Goal: Task Accomplishment & Management: Use online tool/utility

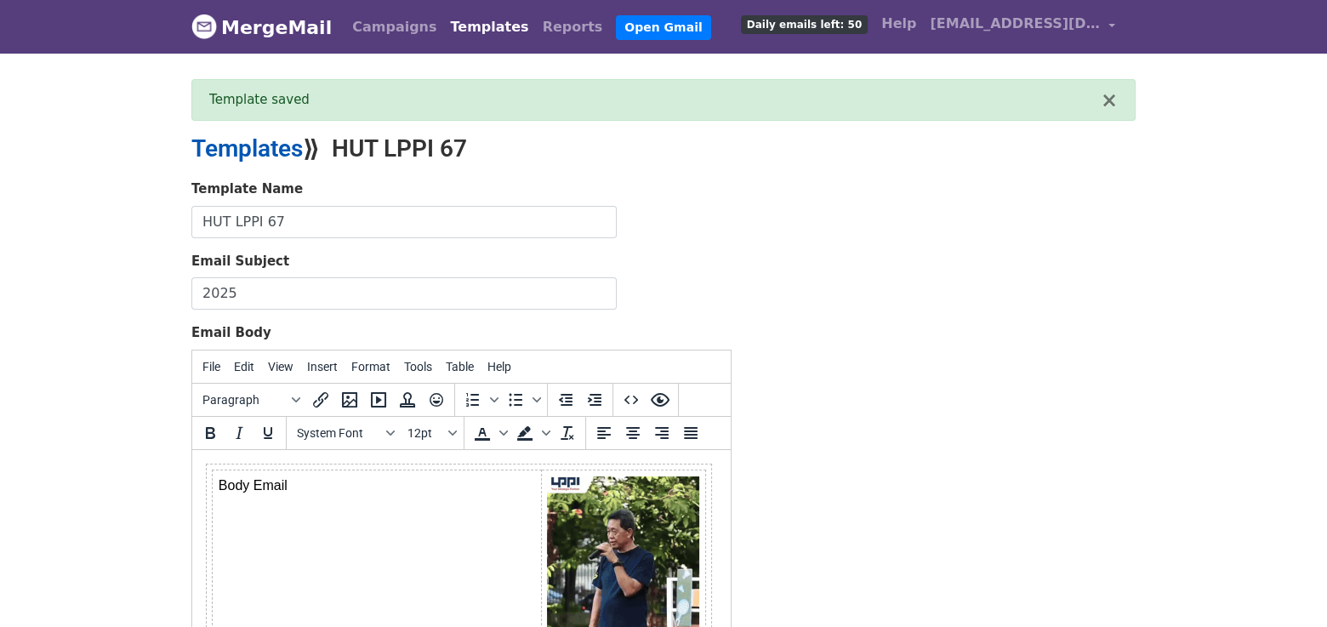
click at [243, 152] on link "Templates" at bounding box center [246, 148] width 111 height 28
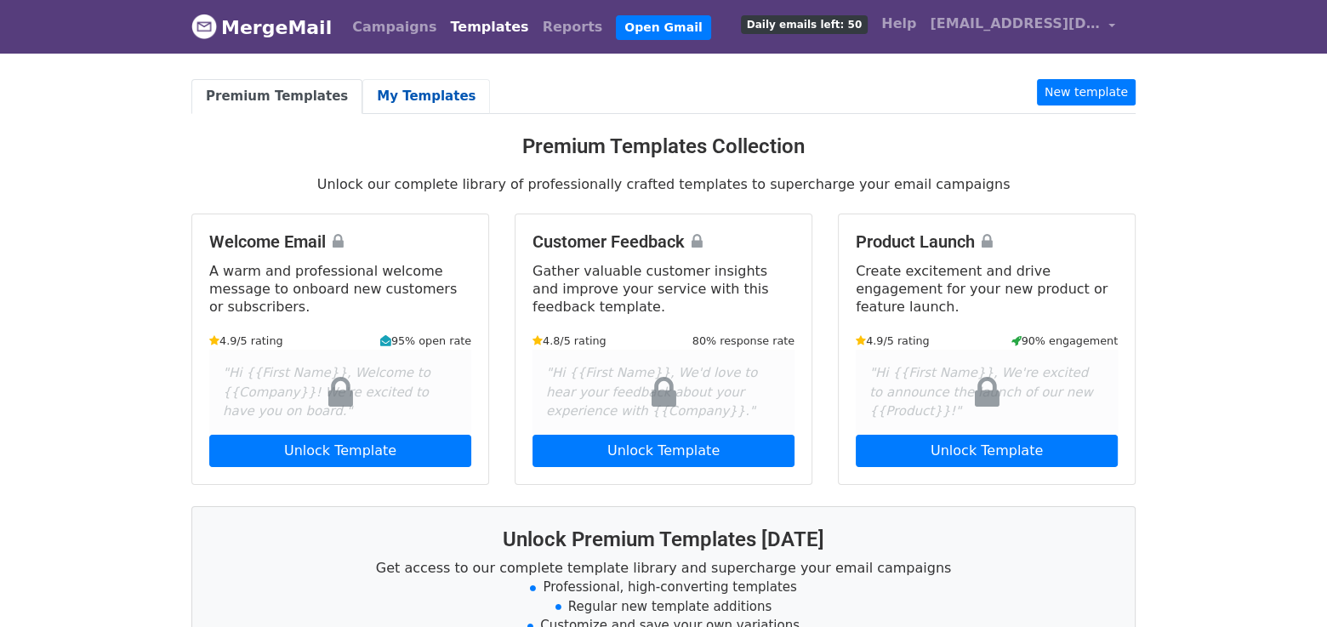
click at [393, 81] on link "My Templates" at bounding box center [426, 96] width 128 height 35
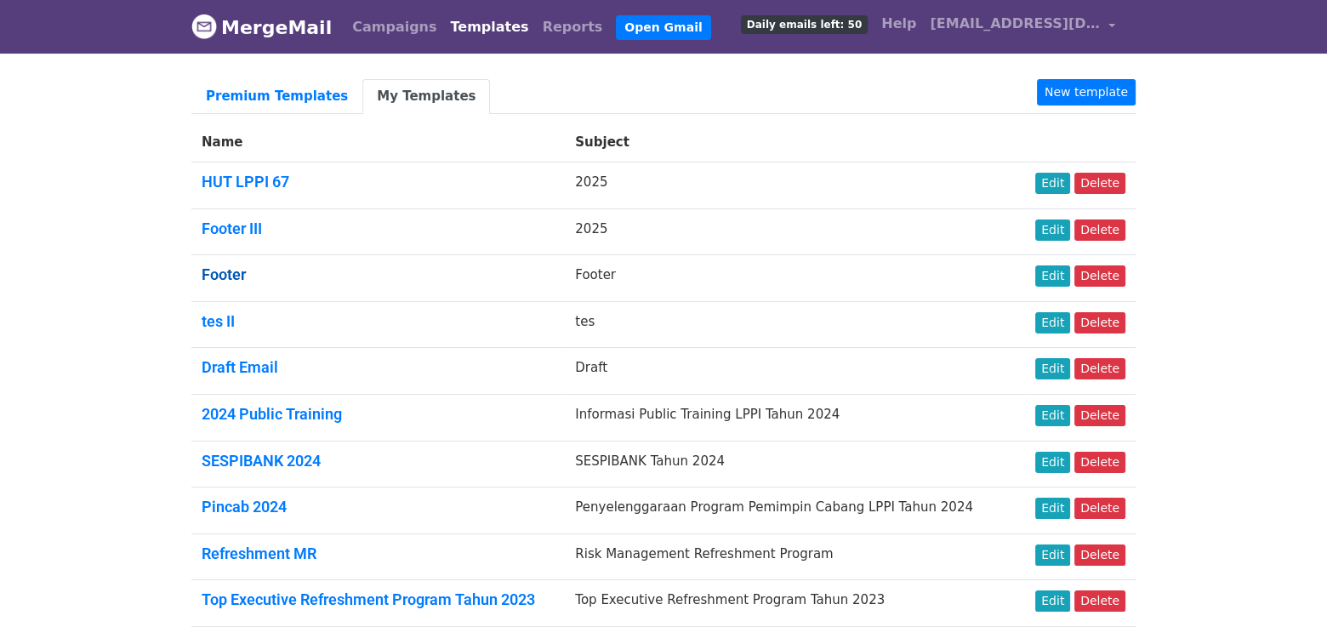
click at [221, 275] on link "Footer" at bounding box center [224, 274] width 44 height 18
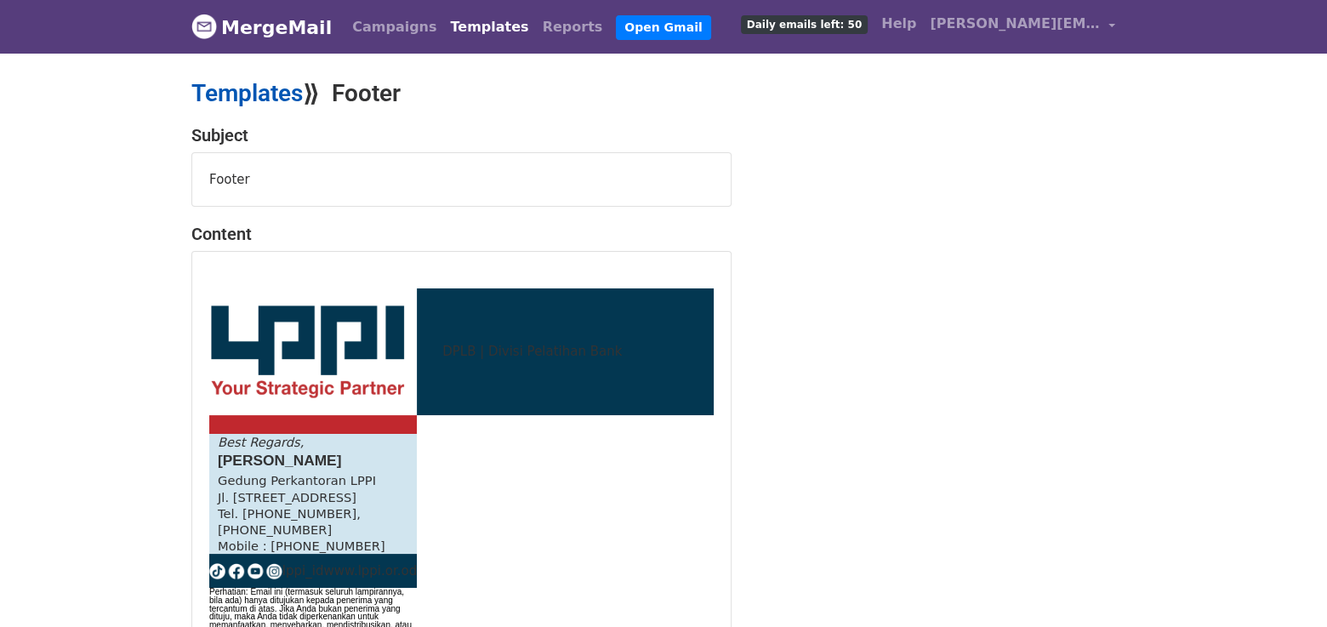
click at [250, 94] on link "Templates" at bounding box center [246, 93] width 111 height 28
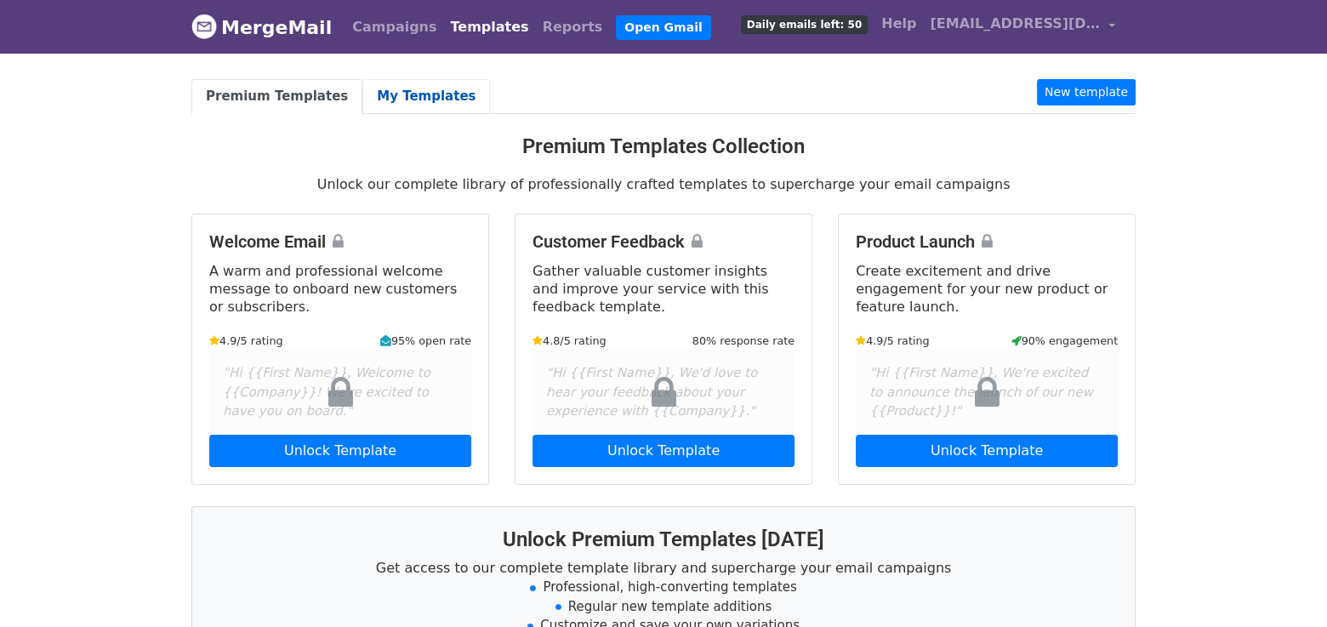
click at [401, 106] on link "My Templates" at bounding box center [426, 96] width 128 height 35
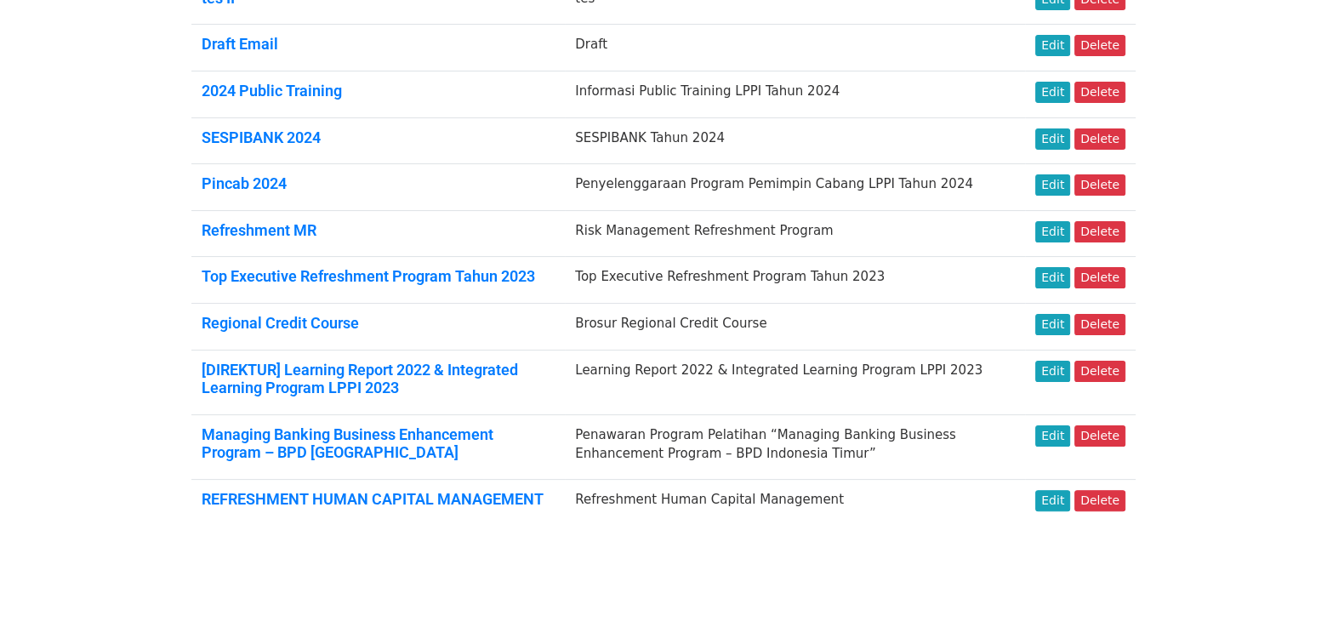
scroll to position [324, 0]
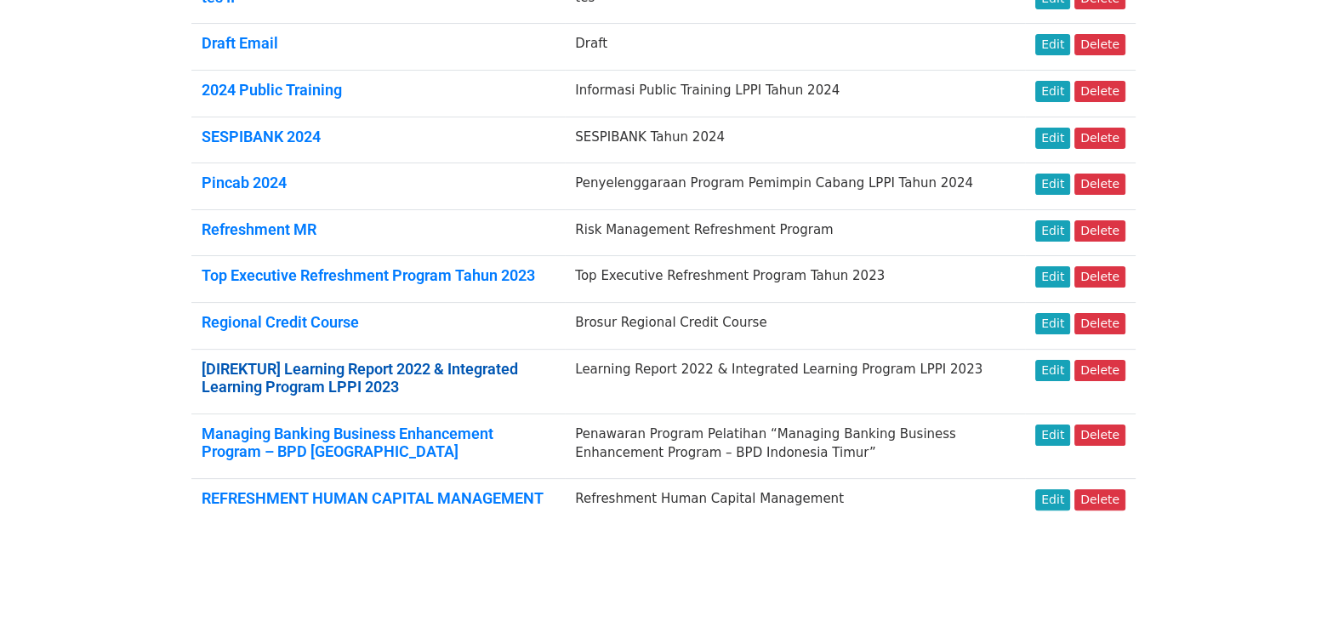
click at [301, 385] on link "[DIREKTUR] Learning Report 2022 & Integrated Learning Program LPPI 2023" at bounding box center [360, 378] width 316 height 37
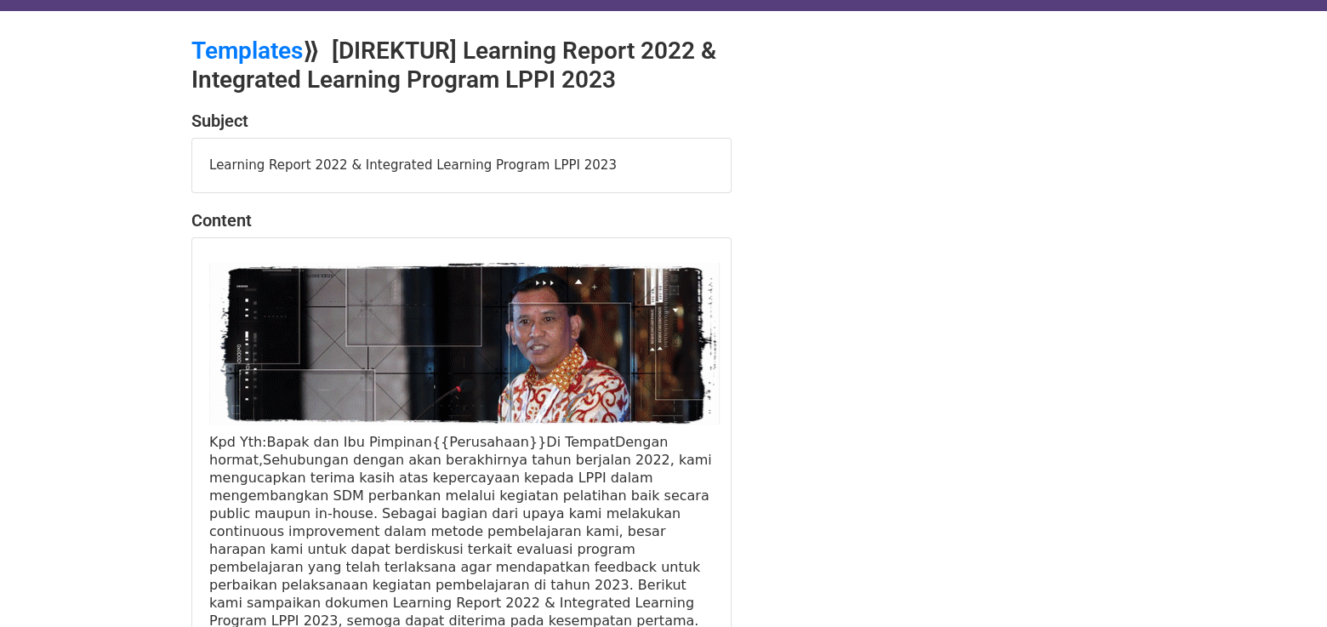
scroll to position [42, 0]
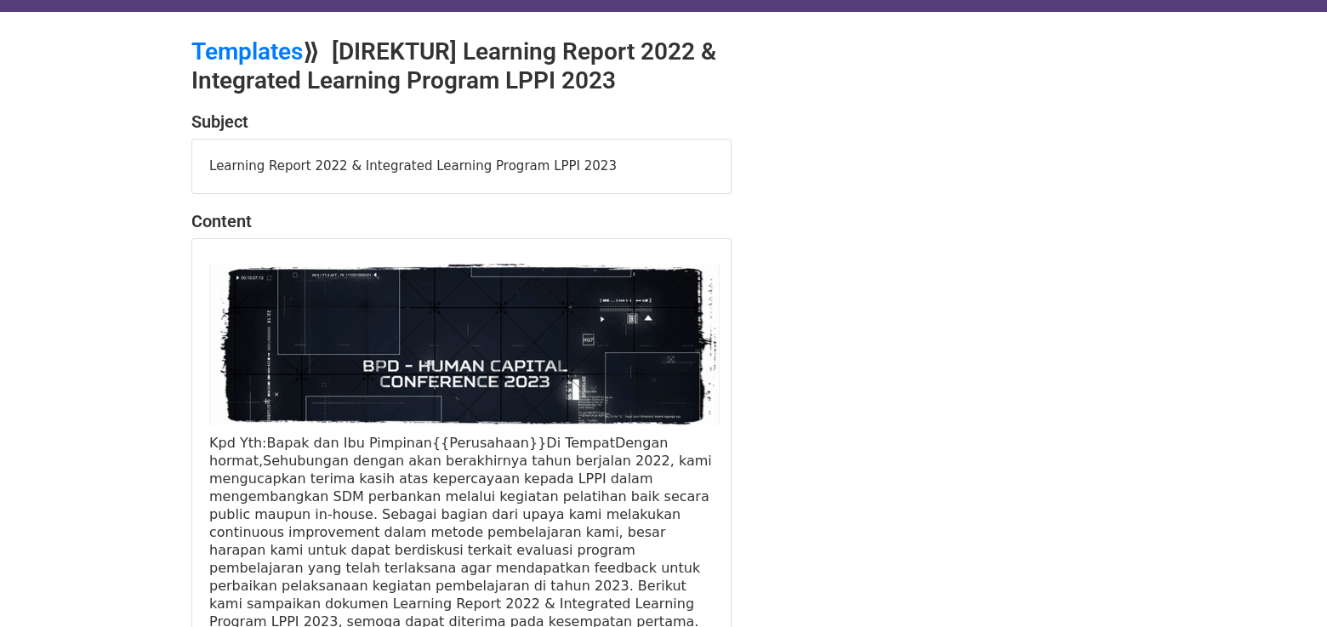
click at [334, 339] on img at bounding box center [464, 345] width 510 height 162
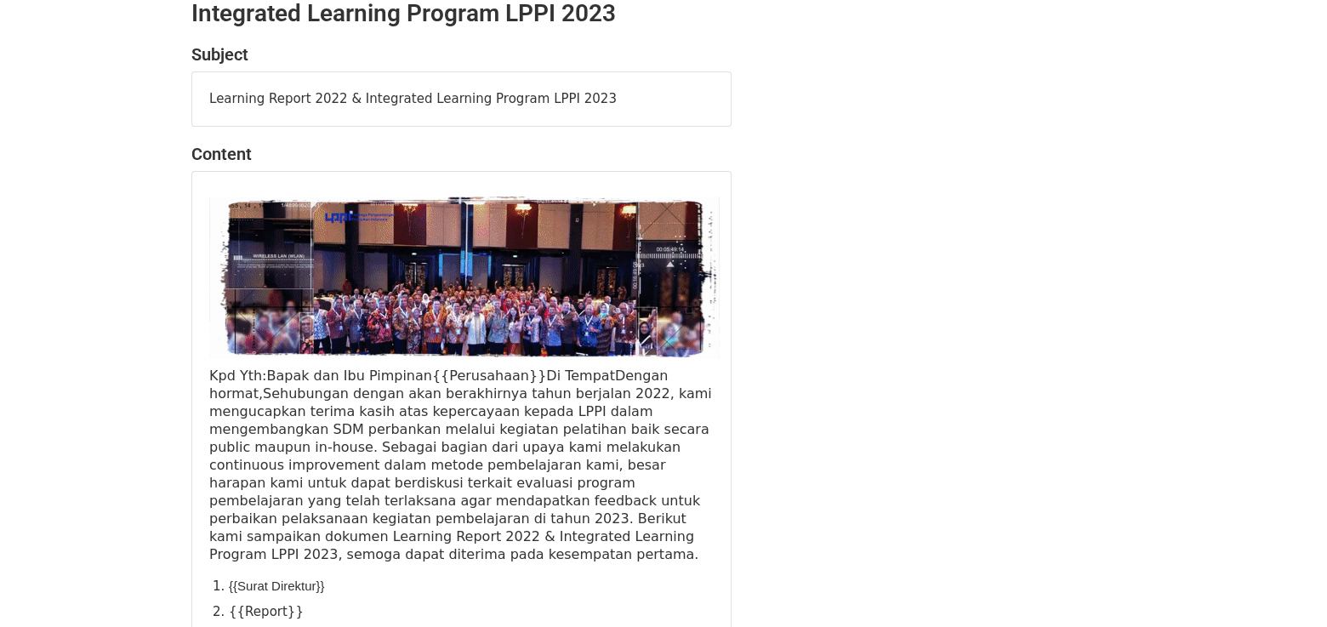
scroll to position [0, 0]
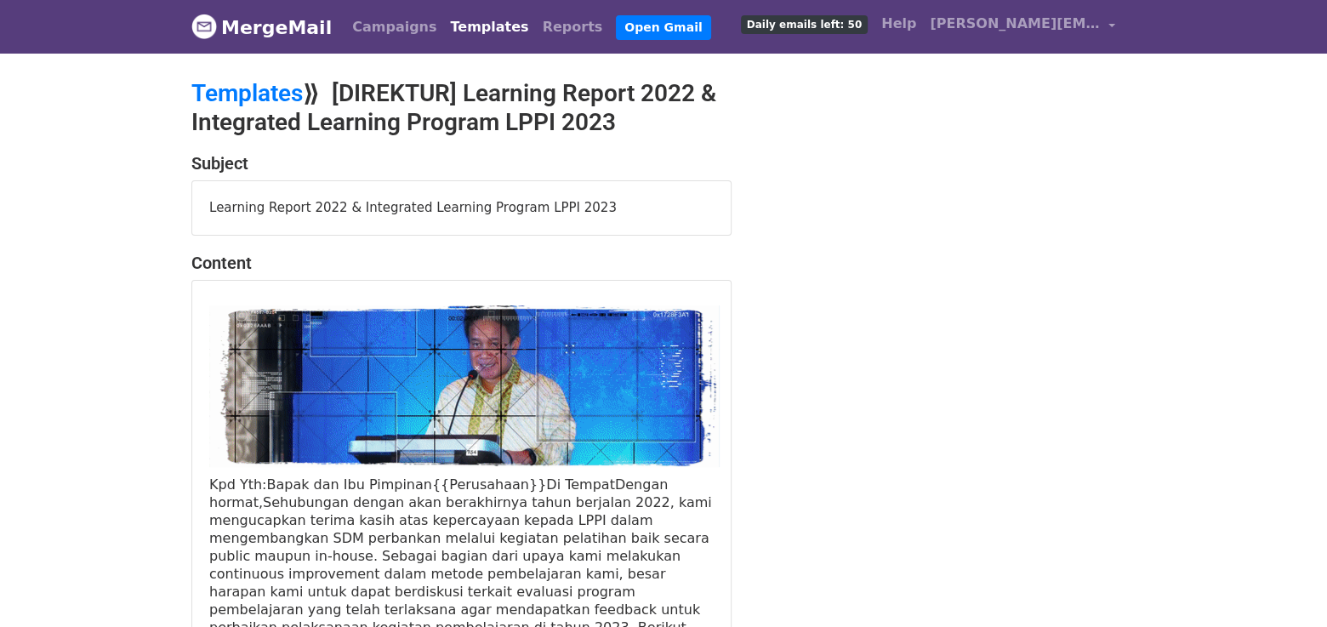
click at [219, 393] on img at bounding box center [464, 386] width 510 height 162
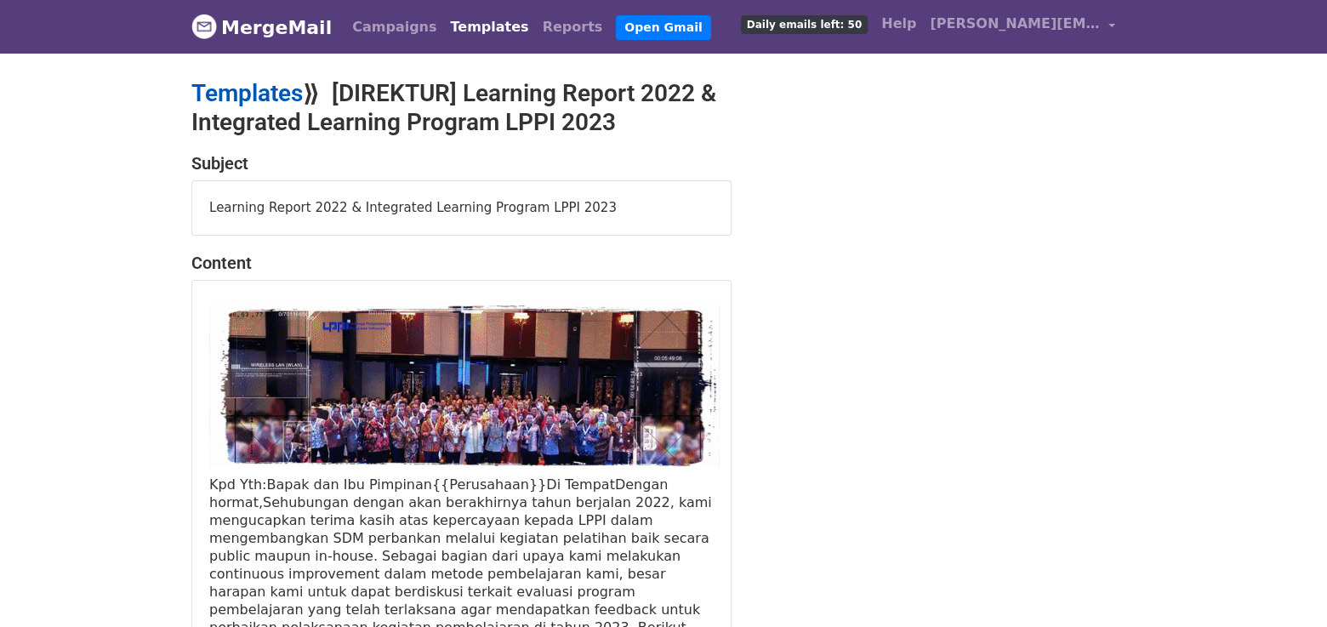
click at [259, 84] on link "Templates" at bounding box center [246, 93] width 111 height 28
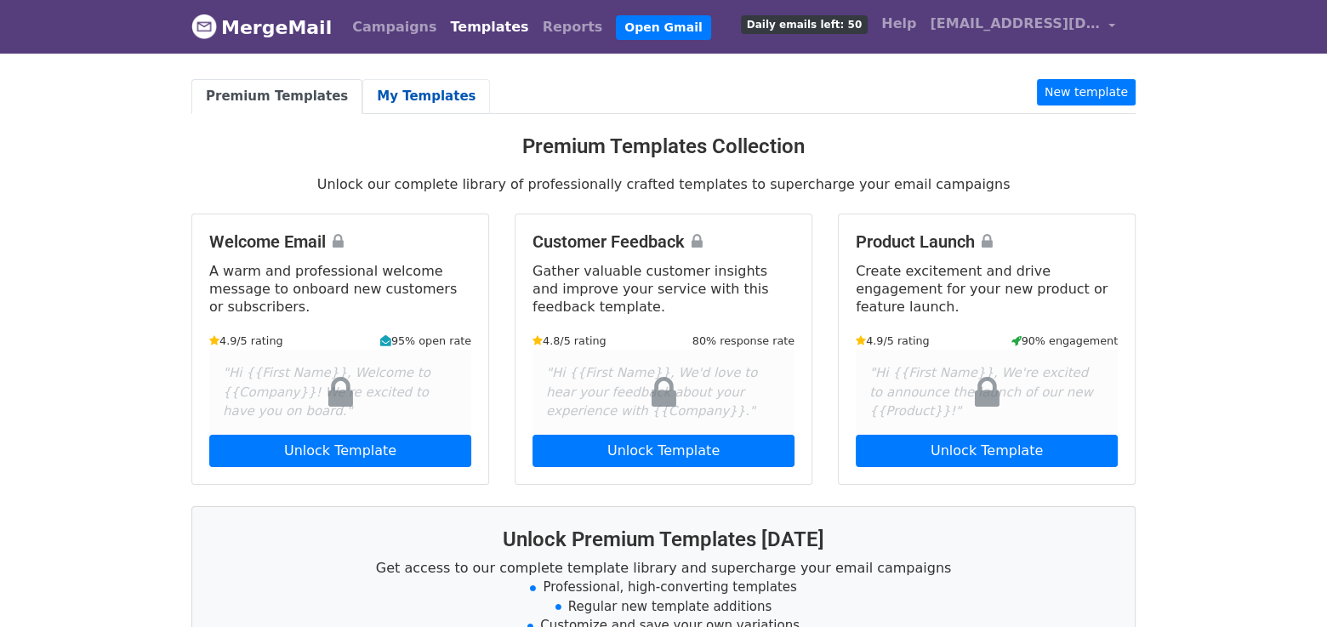
click at [374, 96] on link "My Templates" at bounding box center [426, 96] width 128 height 35
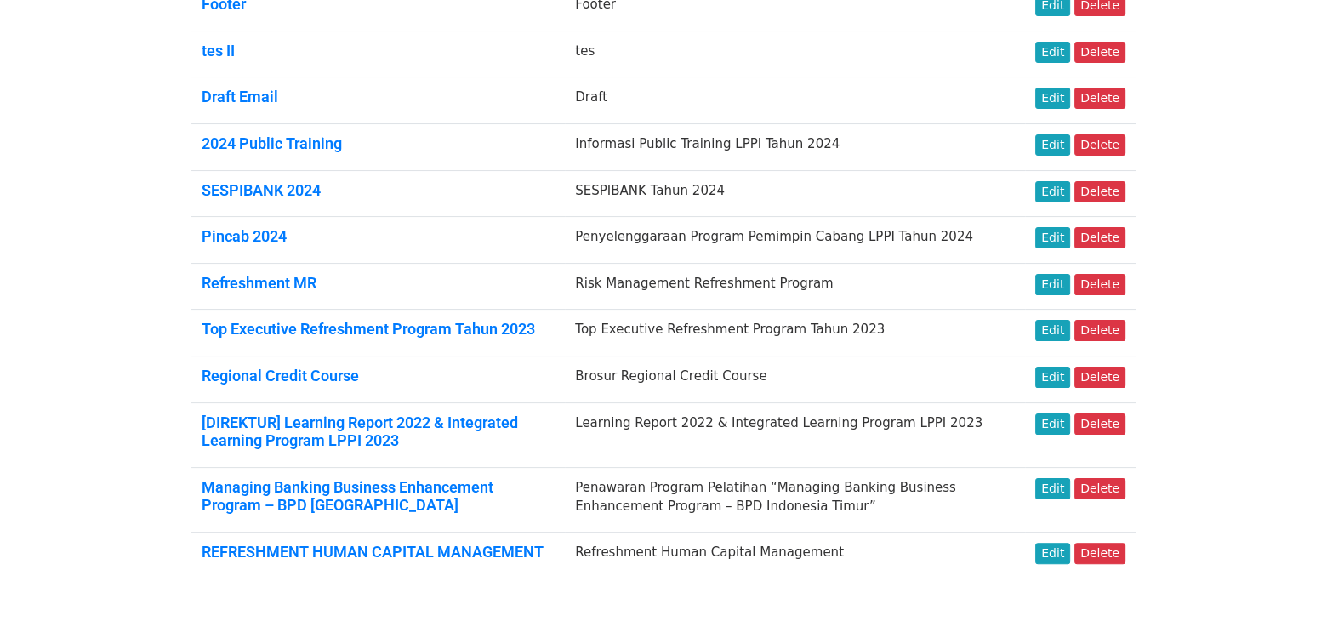
scroll to position [275, 0]
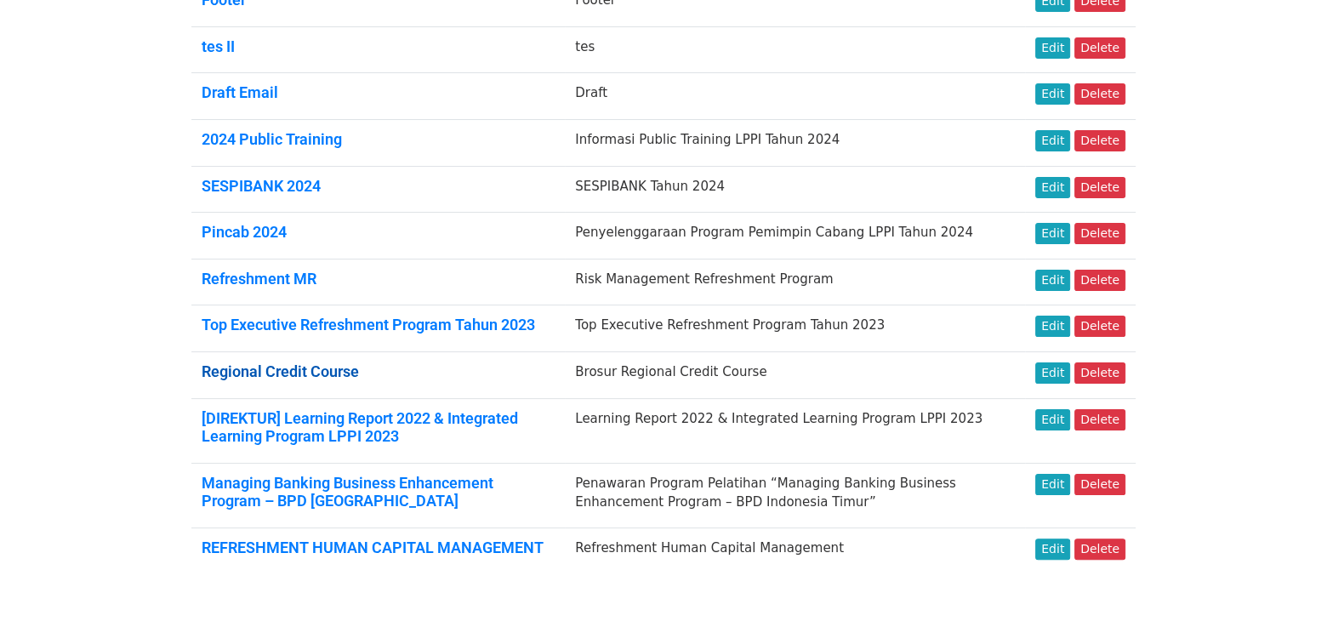
click at [254, 362] on link "Regional Credit Course" at bounding box center [280, 371] width 157 height 18
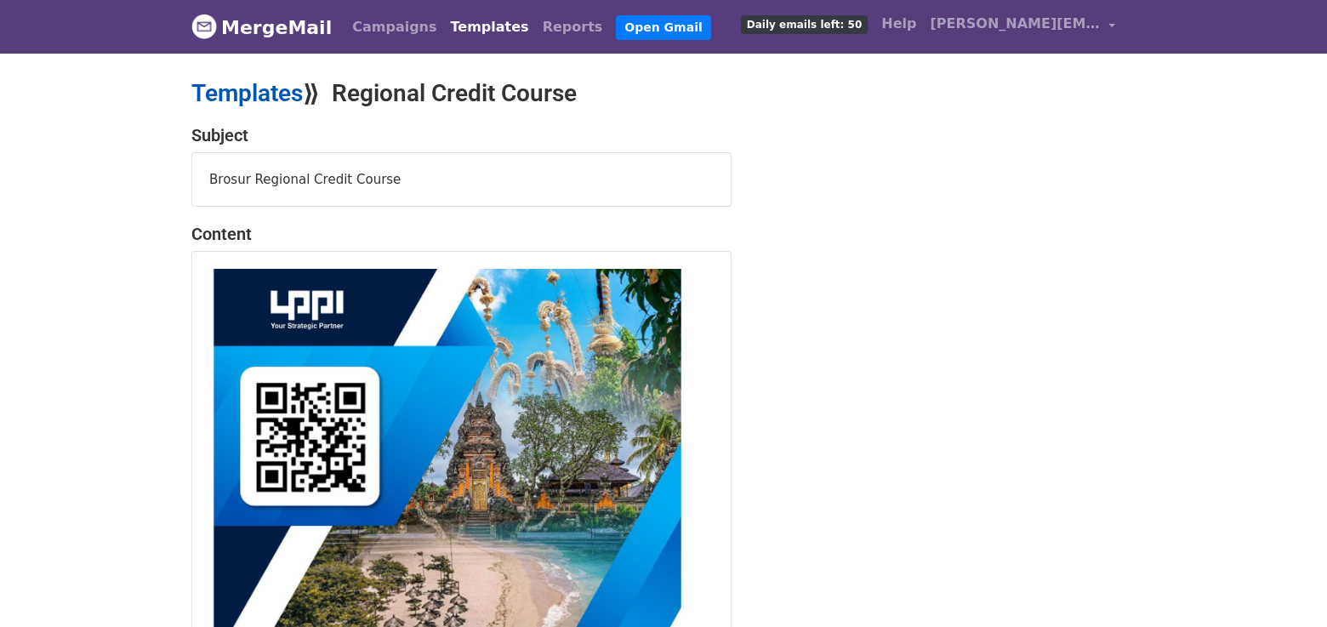
click at [257, 91] on link "Templates" at bounding box center [246, 93] width 111 height 28
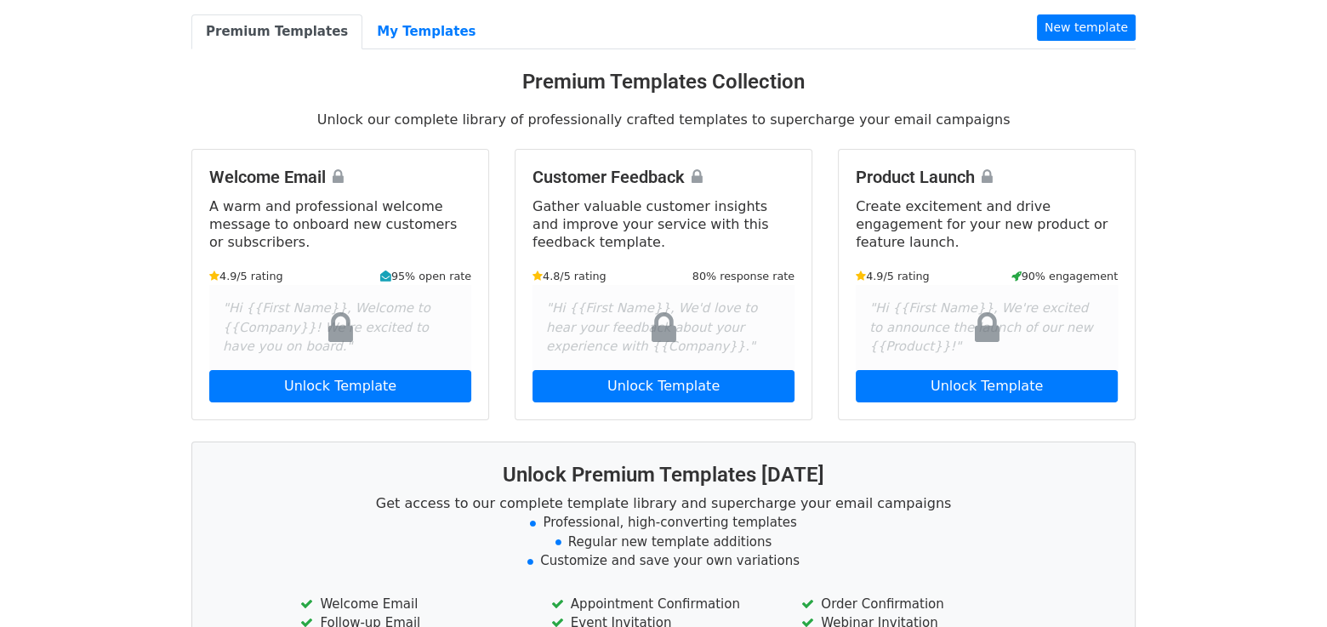
scroll to position [71, 0]
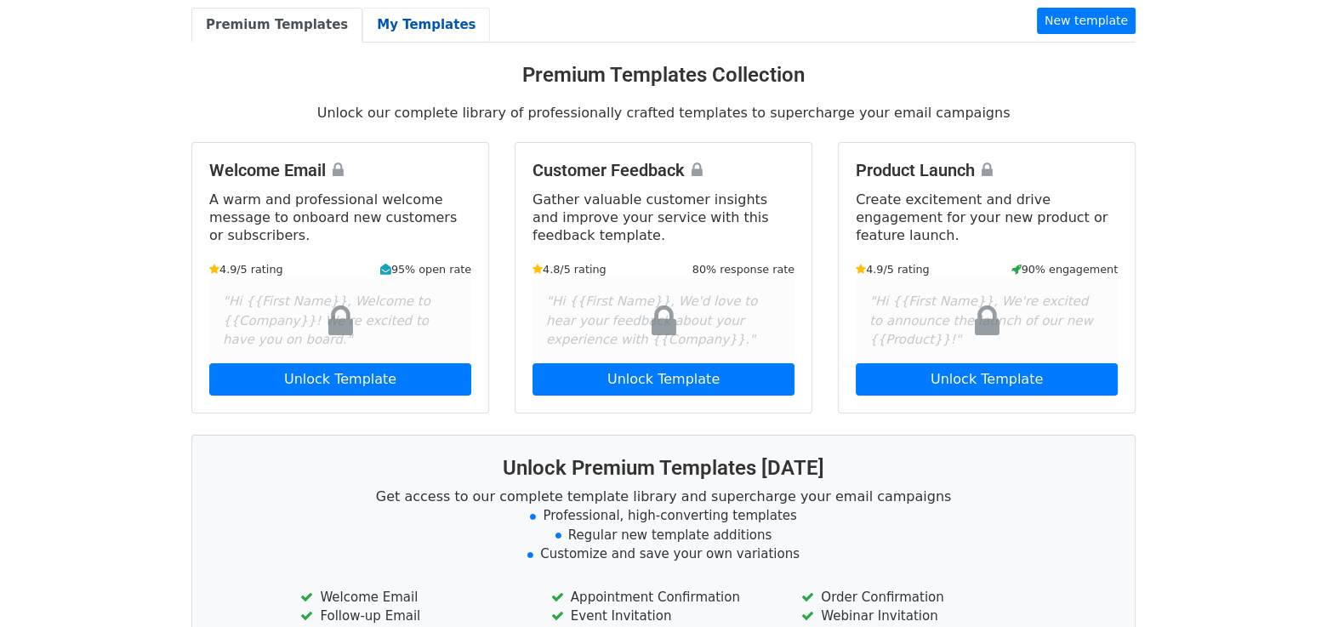
click at [374, 24] on link "My Templates" at bounding box center [426, 25] width 128 height 35
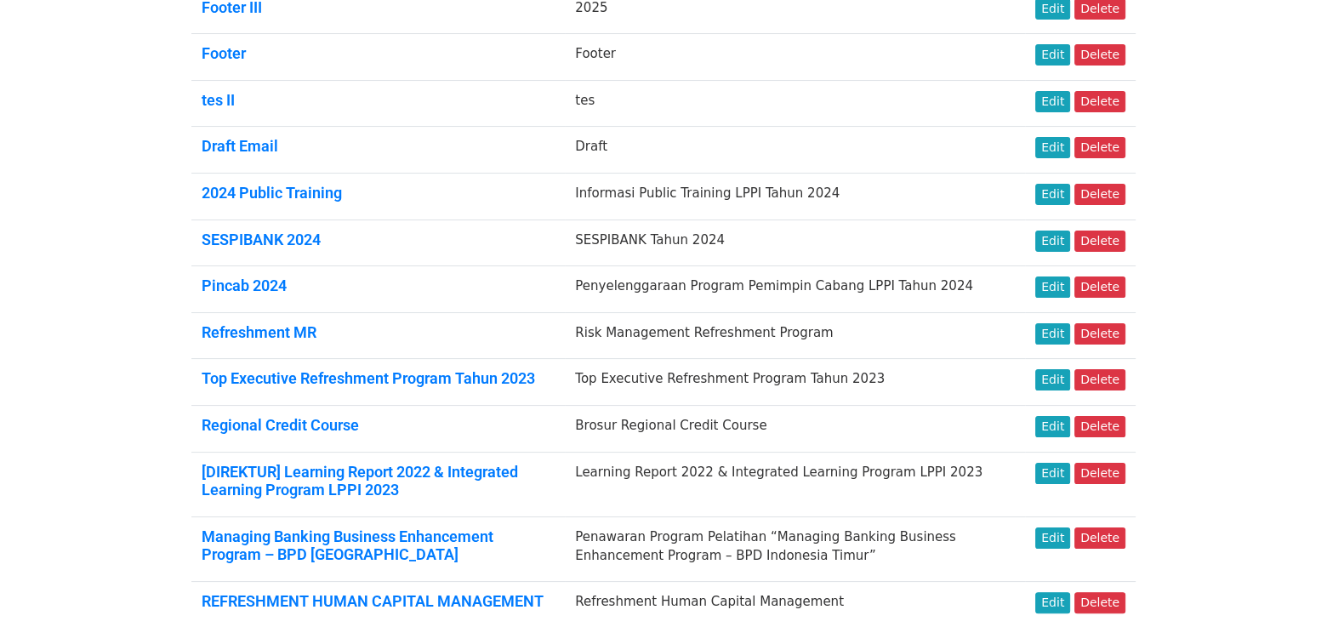
scroll to position [369, 0]
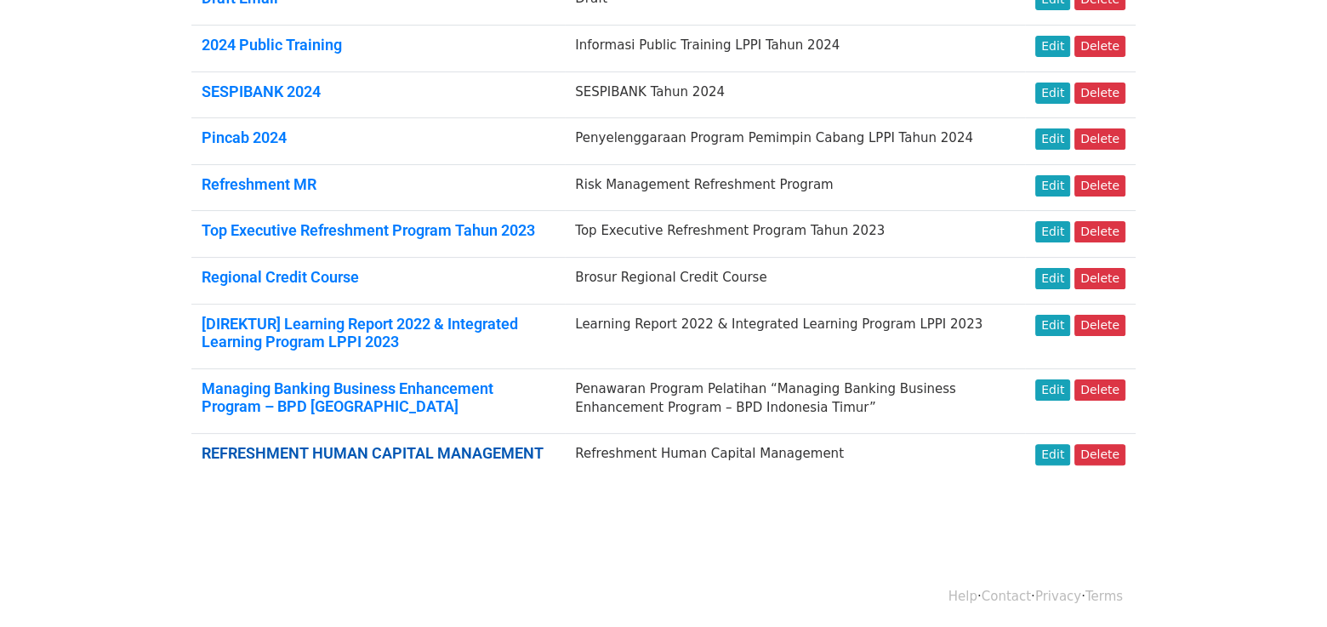
click at [257, 444] on link "REFRESHMENT HUMAN CAPITAL MANAGEMENT" at bounding box center [373, 453] width 342 height 18
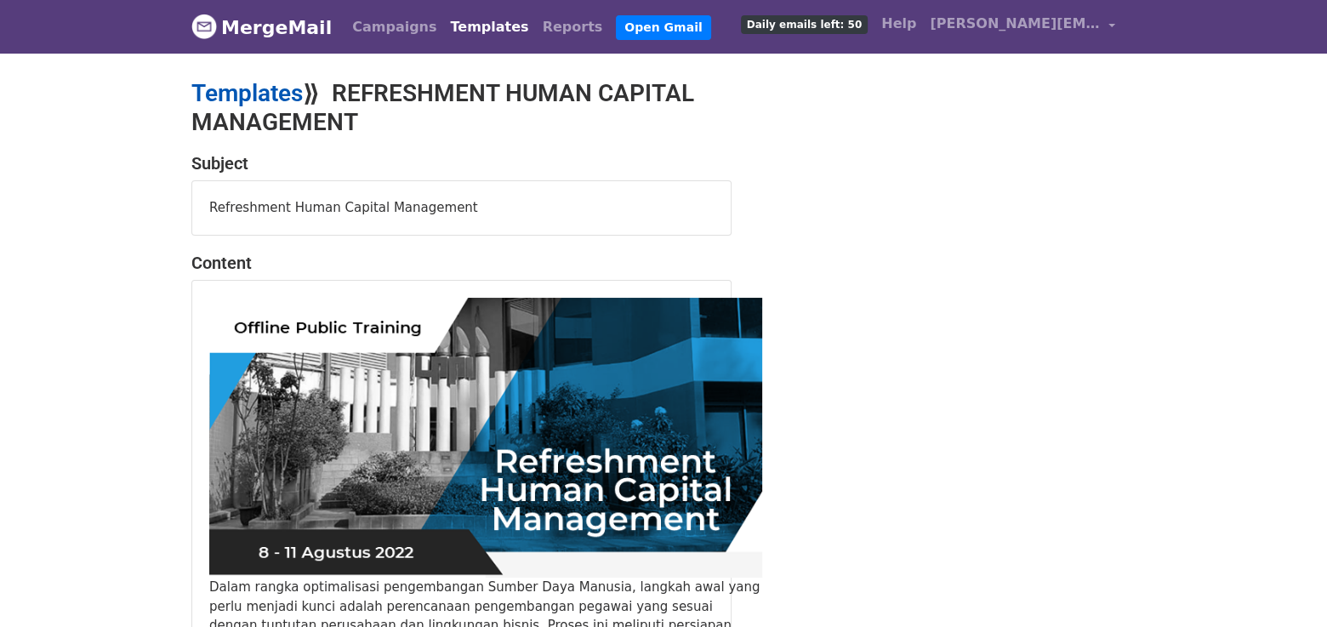
click at [266, 91] on link "Templates" at bounding box center [246, 93] width 111 height 28
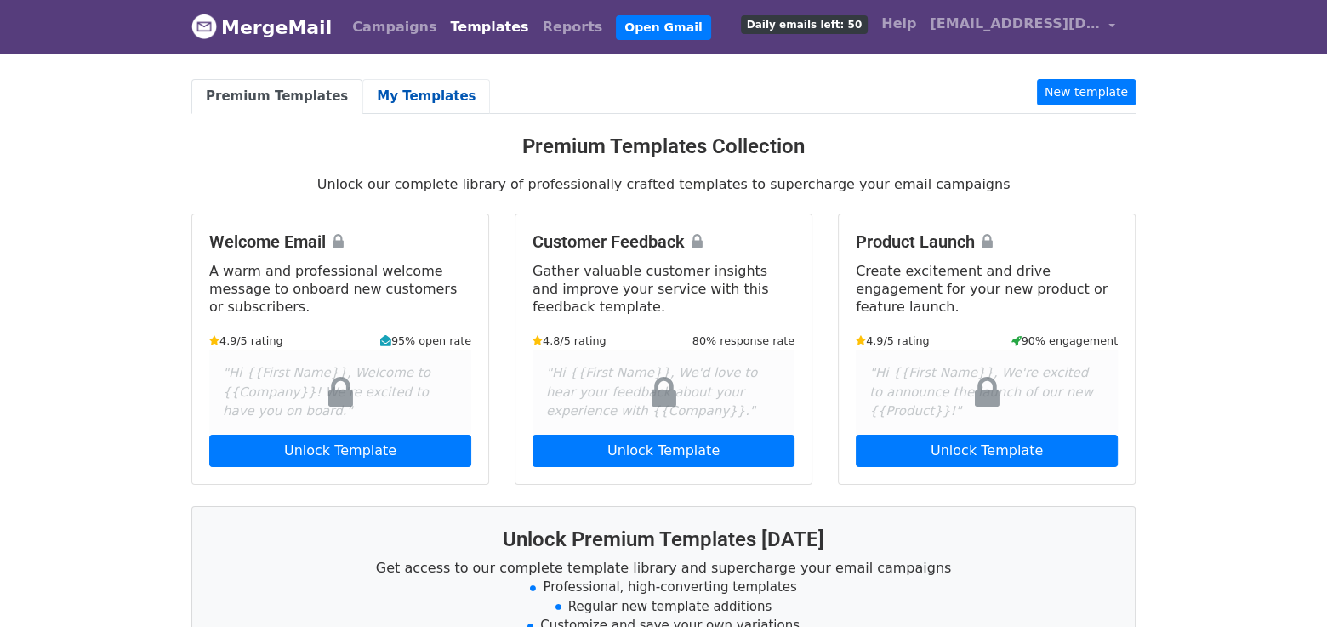
click at [414, 93] on link "My Templates" at bounding box center [426, 96] width 128 height 35
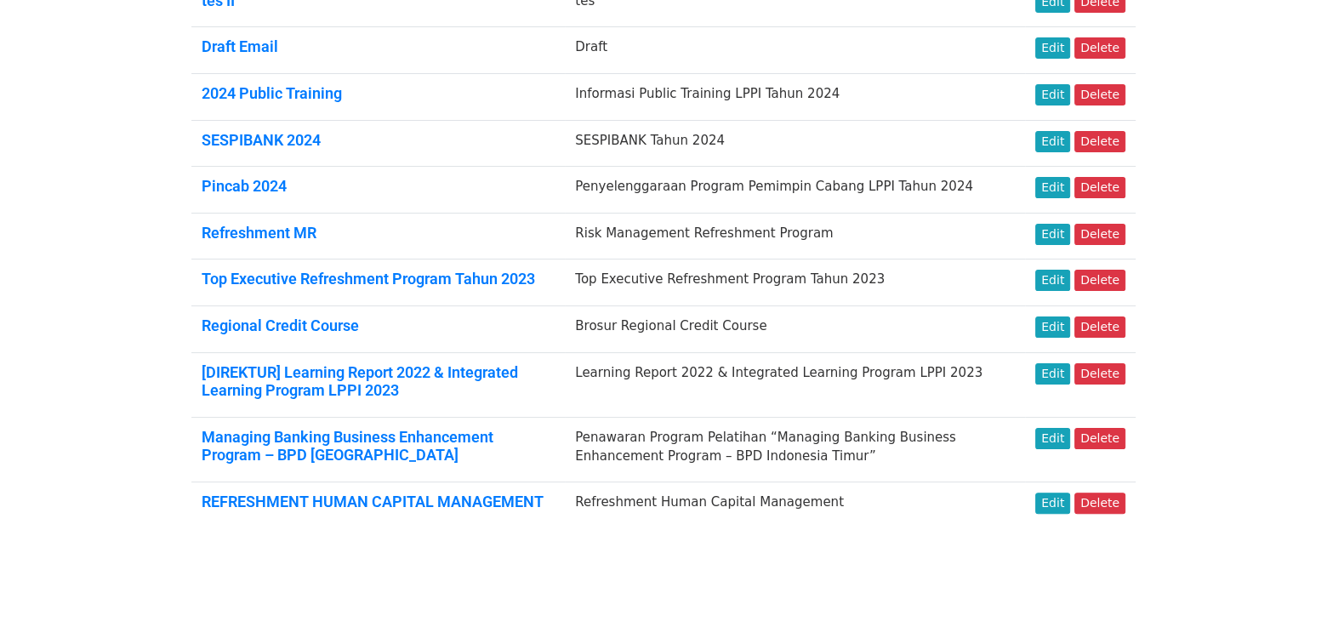
scroll to position [322, 0]
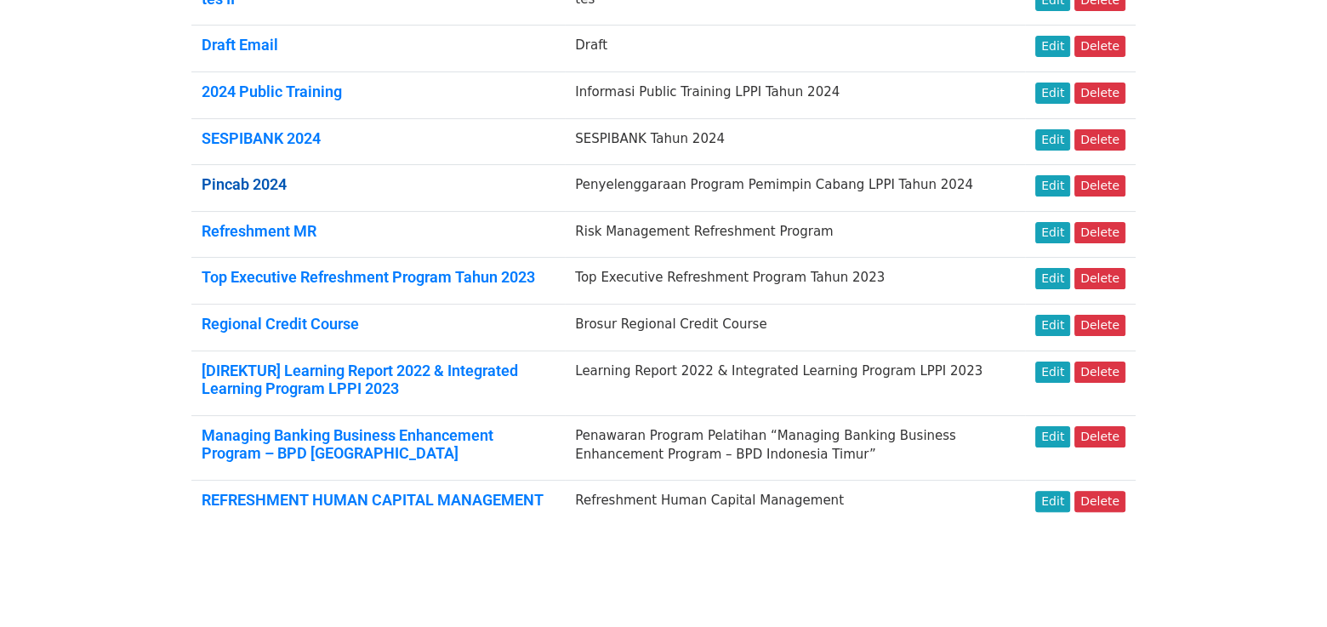
click at [219, 189] on link "Pincab 2024" at bounding box center [244, 184] width 85 height 18
click at [248, 176] on link "Pincab 2024" at bounding box center [244, 184] width 85 height 18
click at [233, 319] on link "Regional Credit Course" at bounding box center [280, 324] width 157 height 18
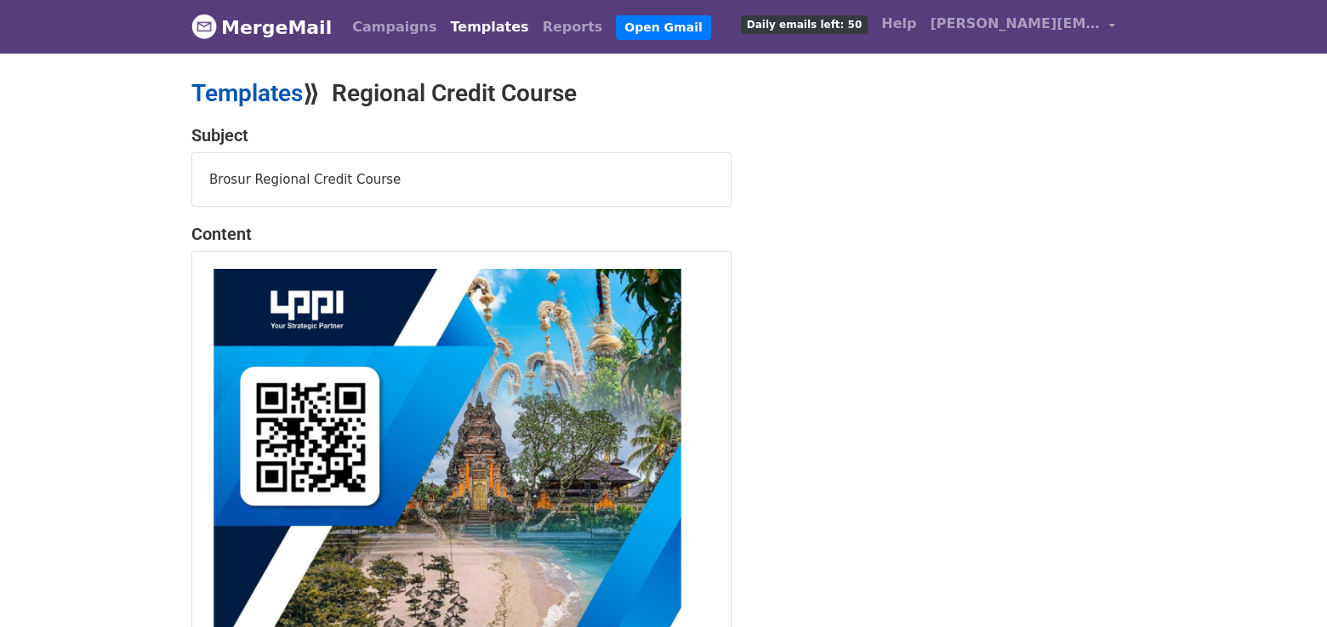
click at [260, 96] on link "Templates" at bounding box center [246, 93] width 111 height 28
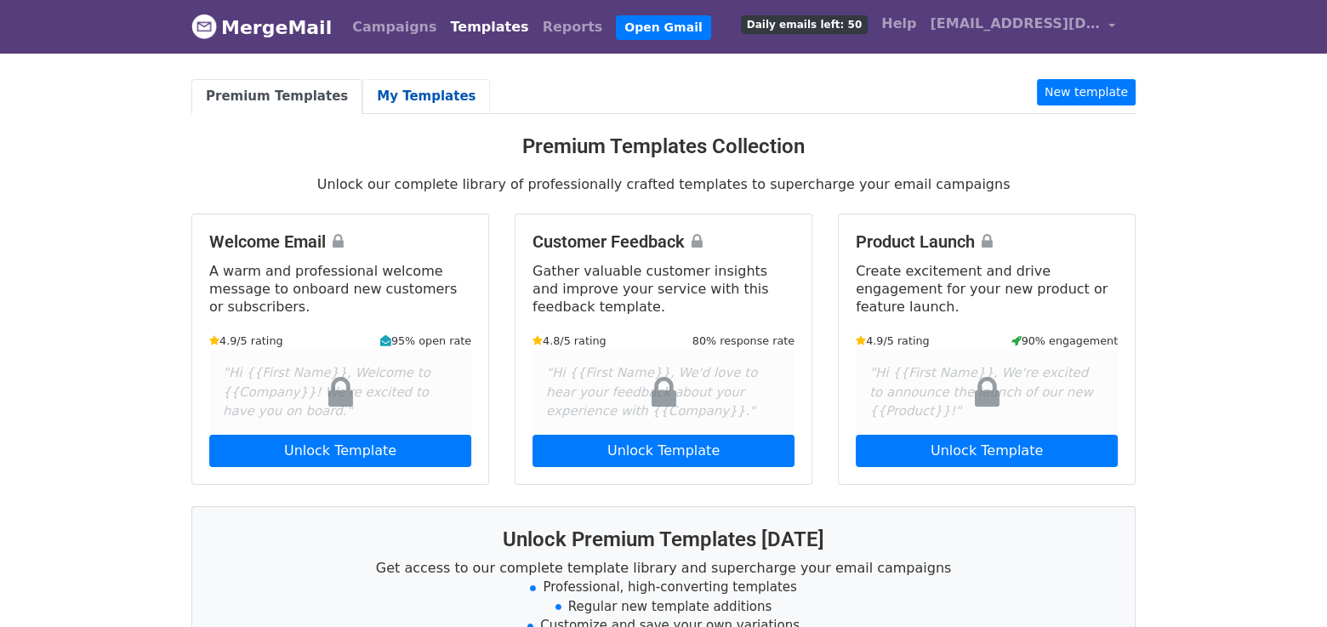
click at [402, 97] on link "My Templates" at bounding box center [426, 96] width 128 height 35
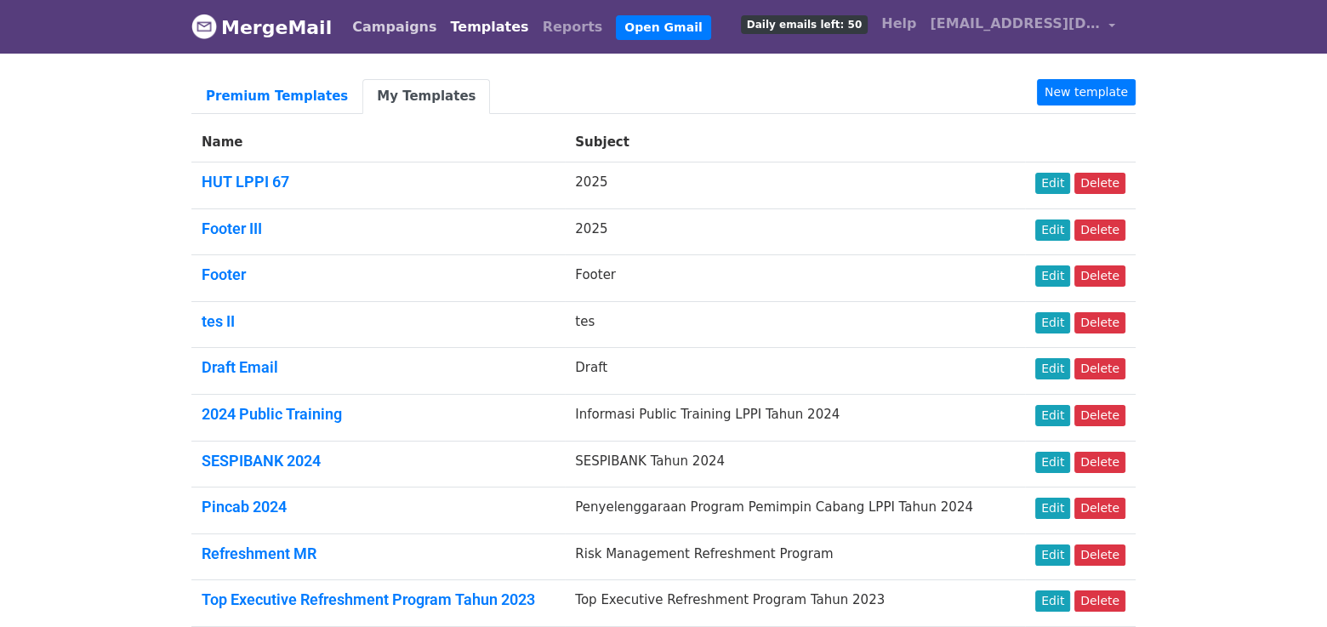
click at [390, 31] on link "Campaigns" at bounding box center [394, 27] width 98 height 34
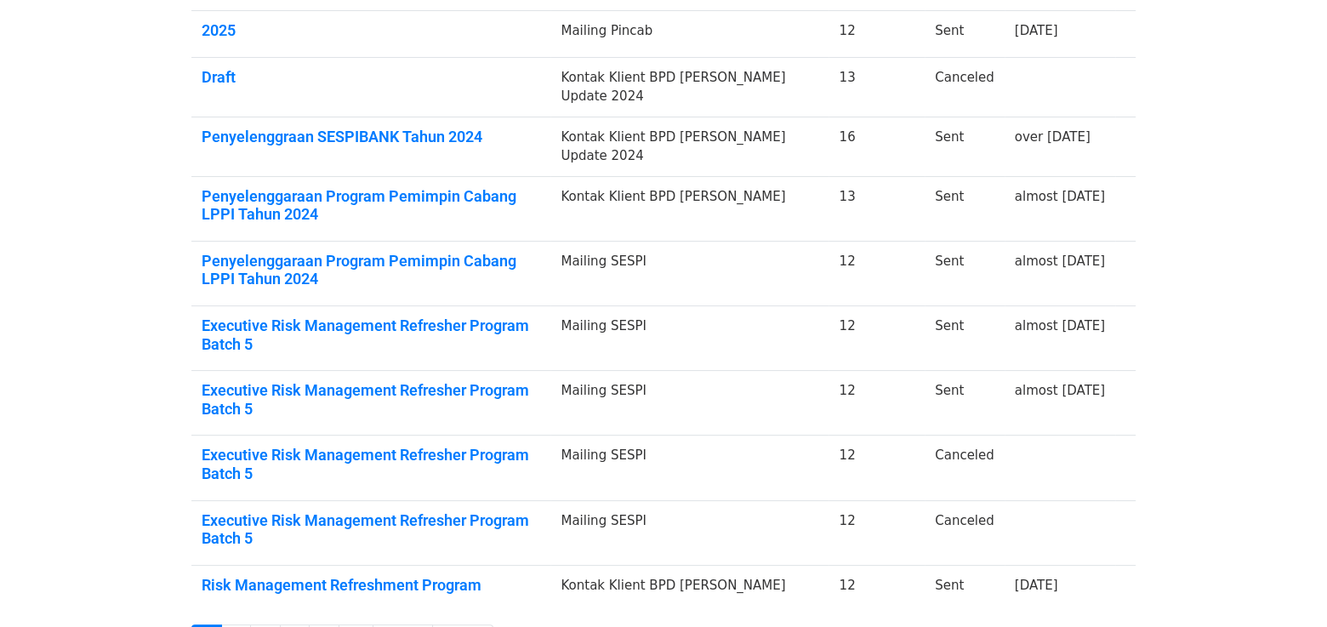
scroll to position [501, 0]
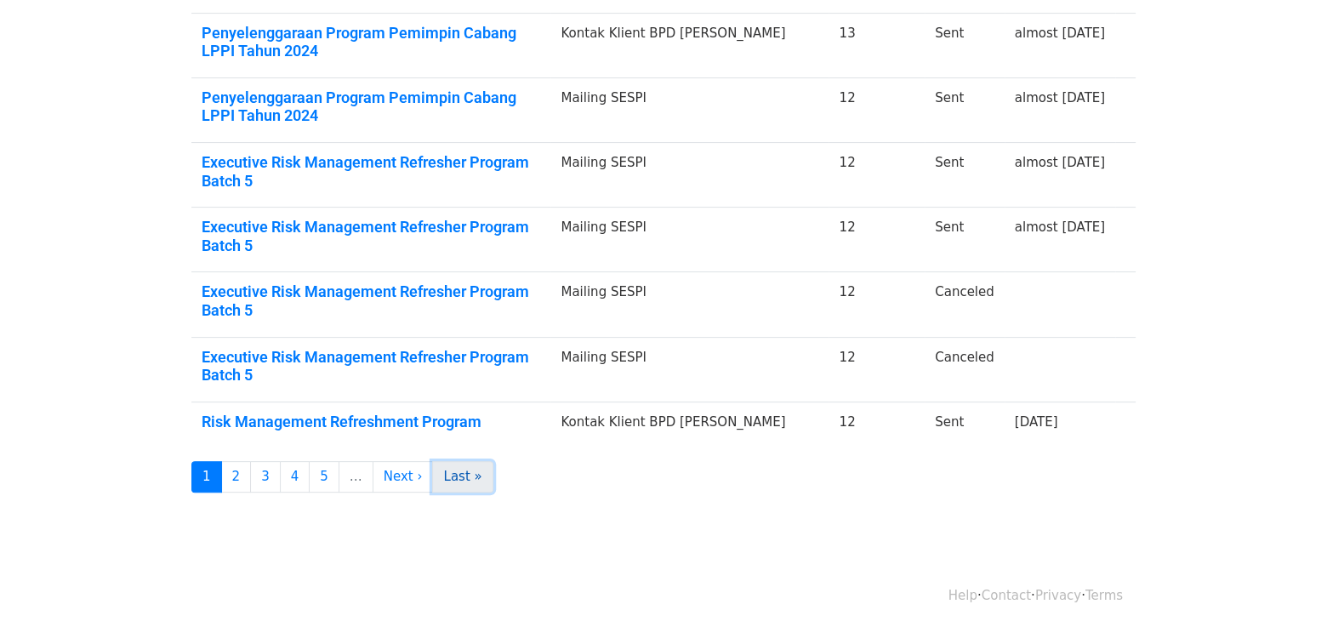
click at [435, 476] on link "Last »" at bounding box center [462, 476] width 60 height 31
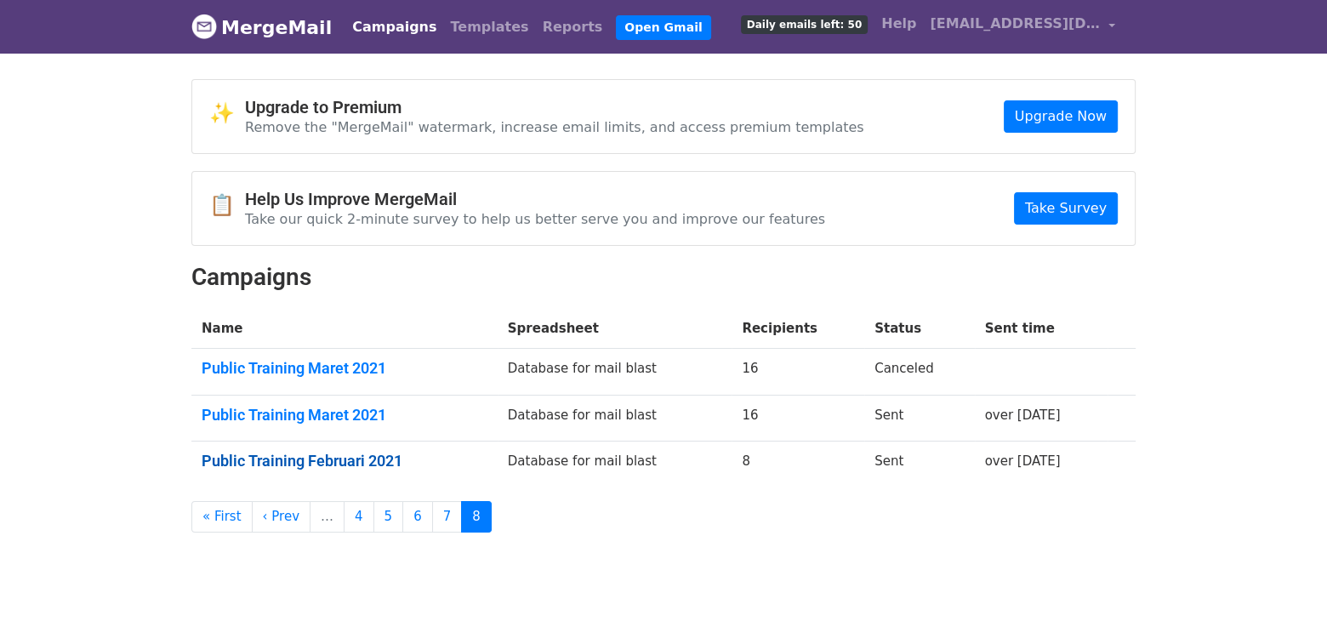
click at [260, 463] on link "Public Training Februari 2021" at bounding box center [345, 461] width 286 height 19
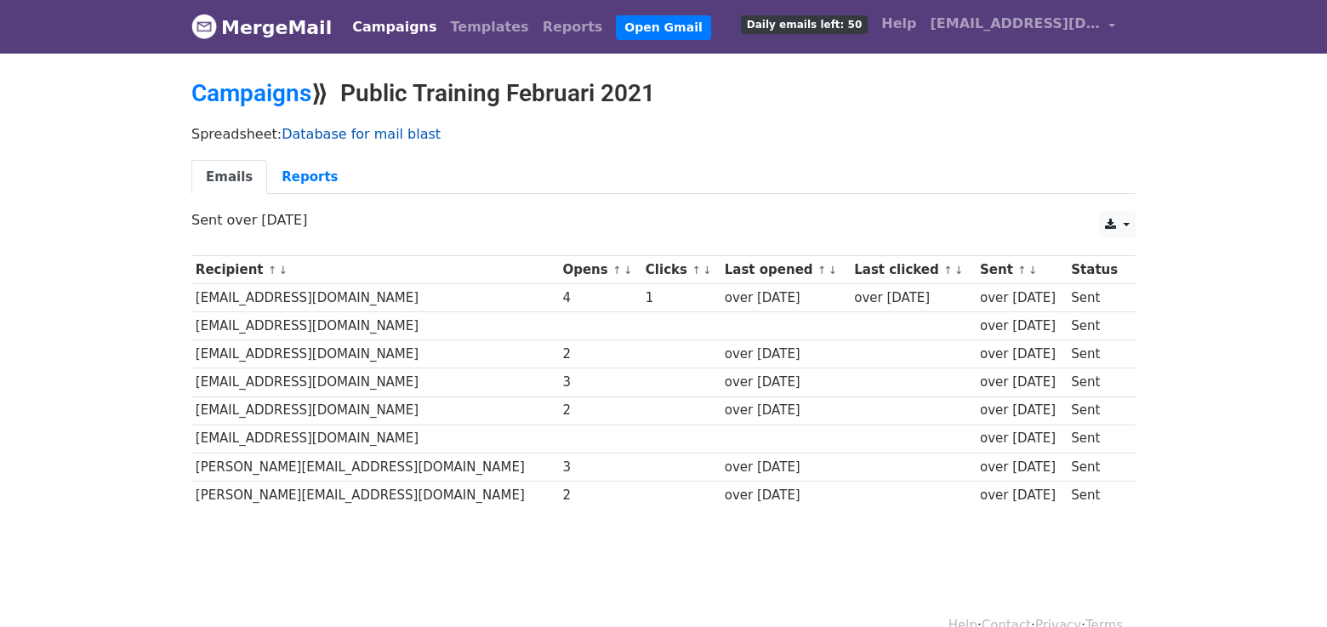
click at [328, 128] on link "Database for mail blast" at bounding box center [361, 134] width 159 height 16
click at [304, 176] on link "Reports" at bounding box center [309, 177] width 85 height 35
click at [463, 22] on link "Templates" at bounding box center [489, 27] width 92 height 34
click at [461, 34] on link "Templates" at bounding box center [489, 27] width 92 height 34
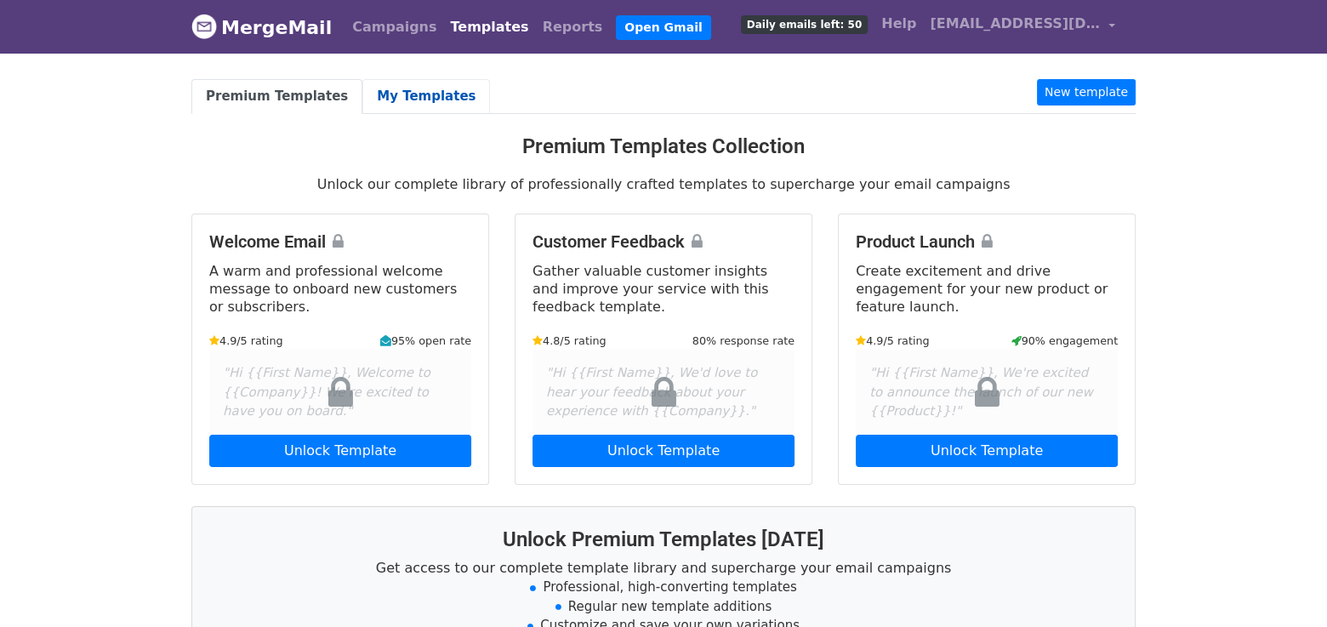
click at [392, 100] on link "My Templates" at bounding box center [426, 96] width 128 height 35
click at [413, 98] on link "My Templates" at bounding box center [426, 96] width 128 height 35
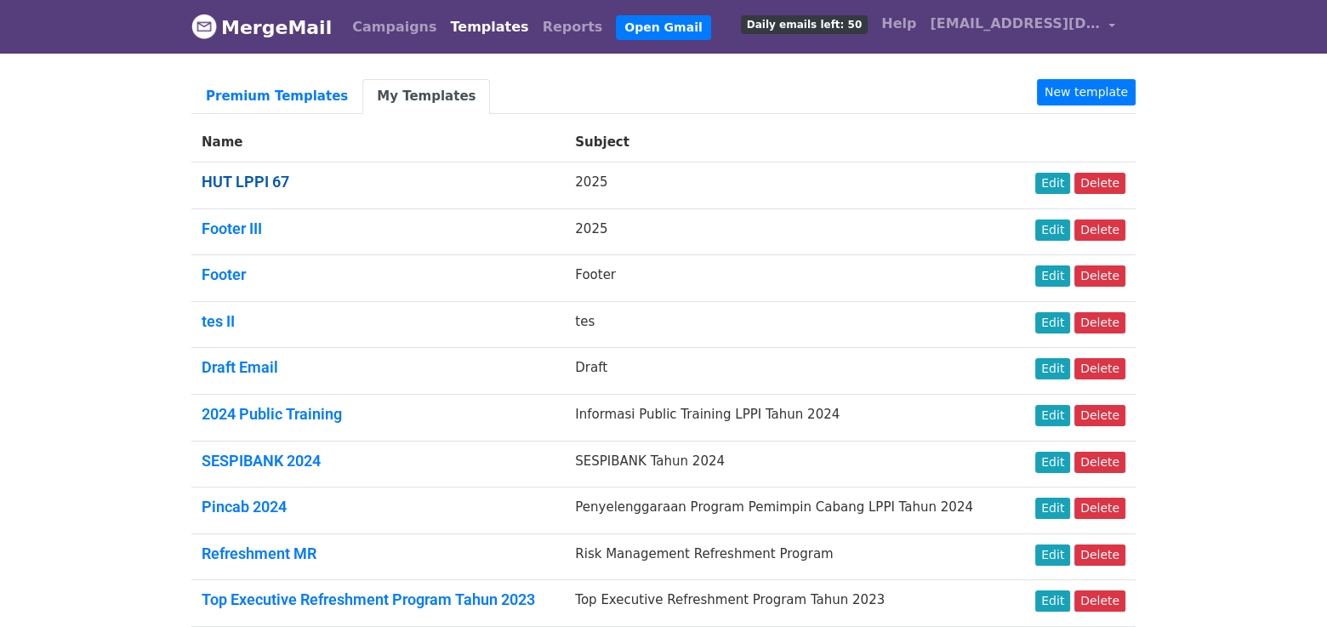
click at [245, 179] on link "HUT LPPI 67" at bounding box center [246, 182] width 88 height 18
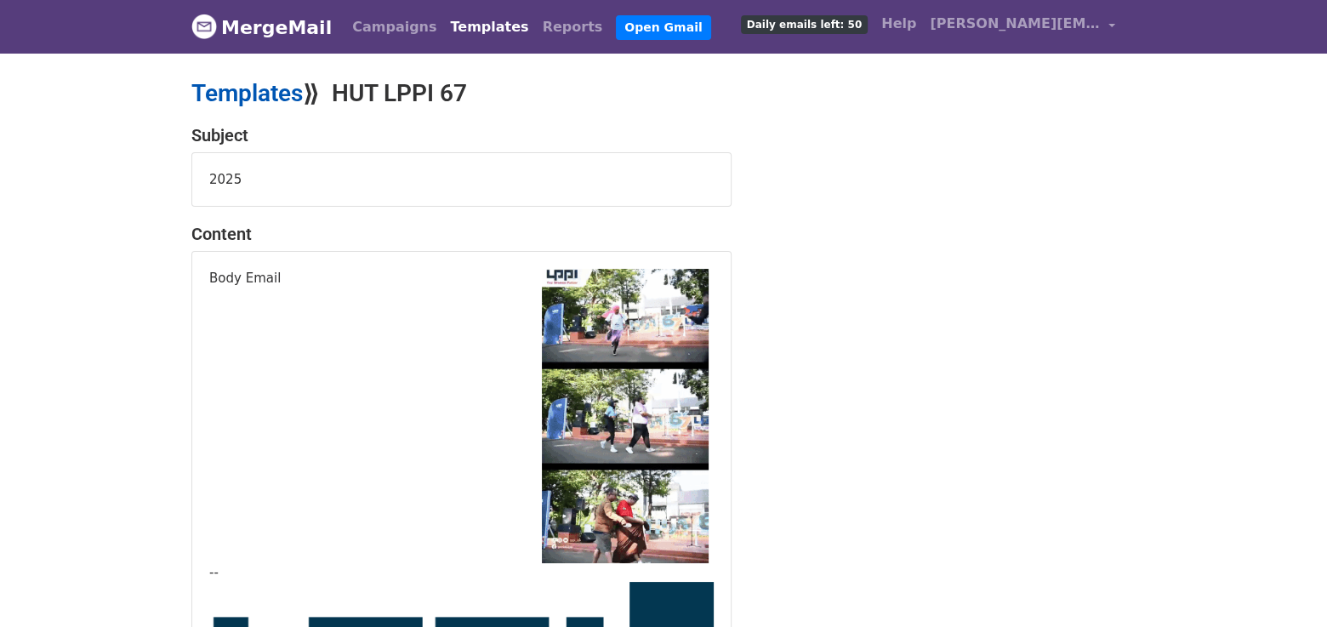
click at [259, 80] on link "Templates" at bounding box center [246, 93] width 111 height 28
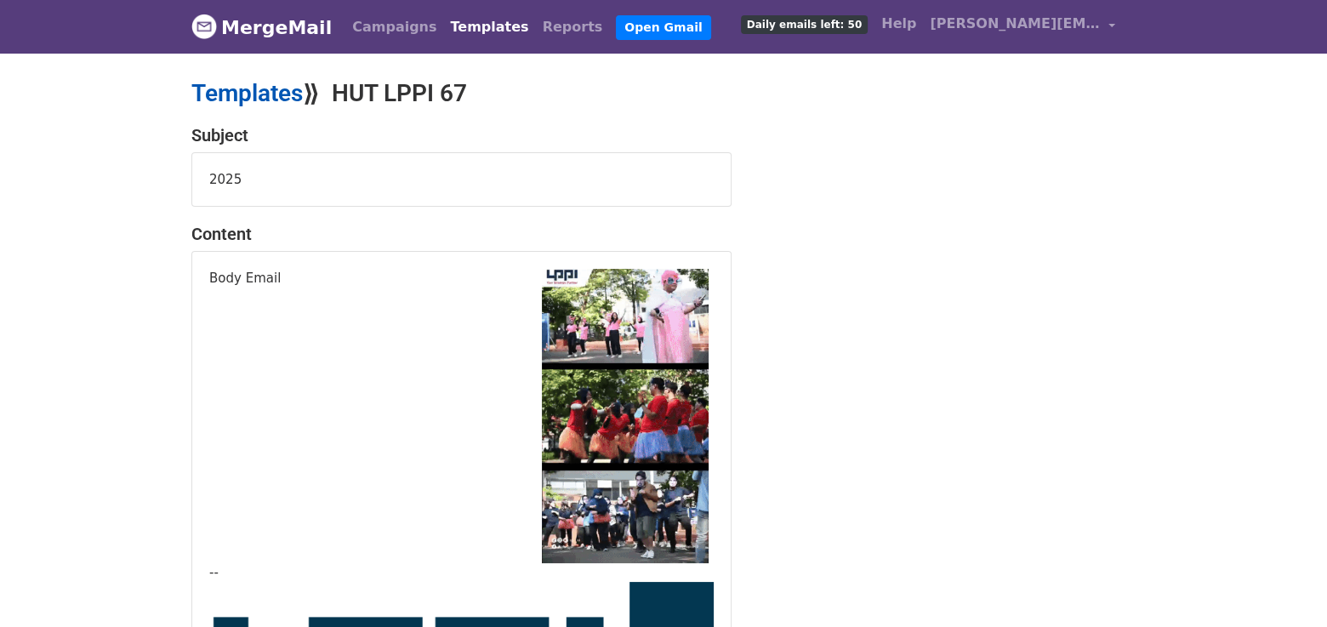
click at [262, 83] on link "Templates" at bounding box center [246, 93] width 111 height 28
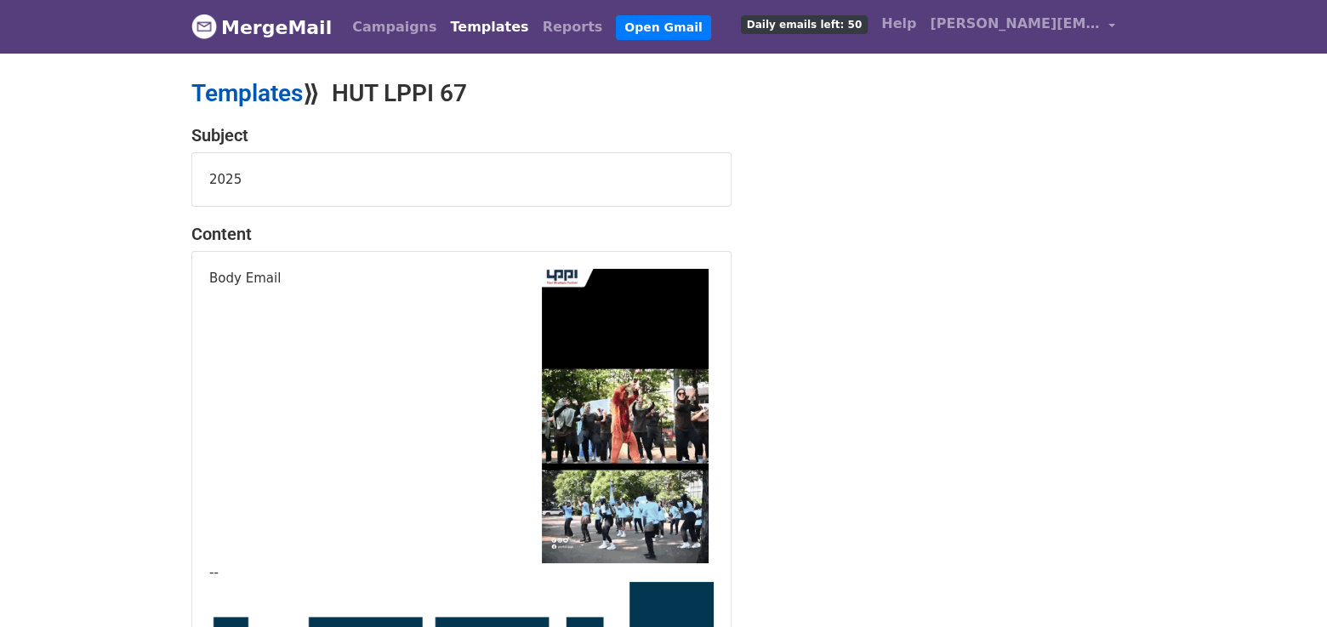
click at [247, 98] on link "Templates" at bounding box center [246, 93] width 111 height 28
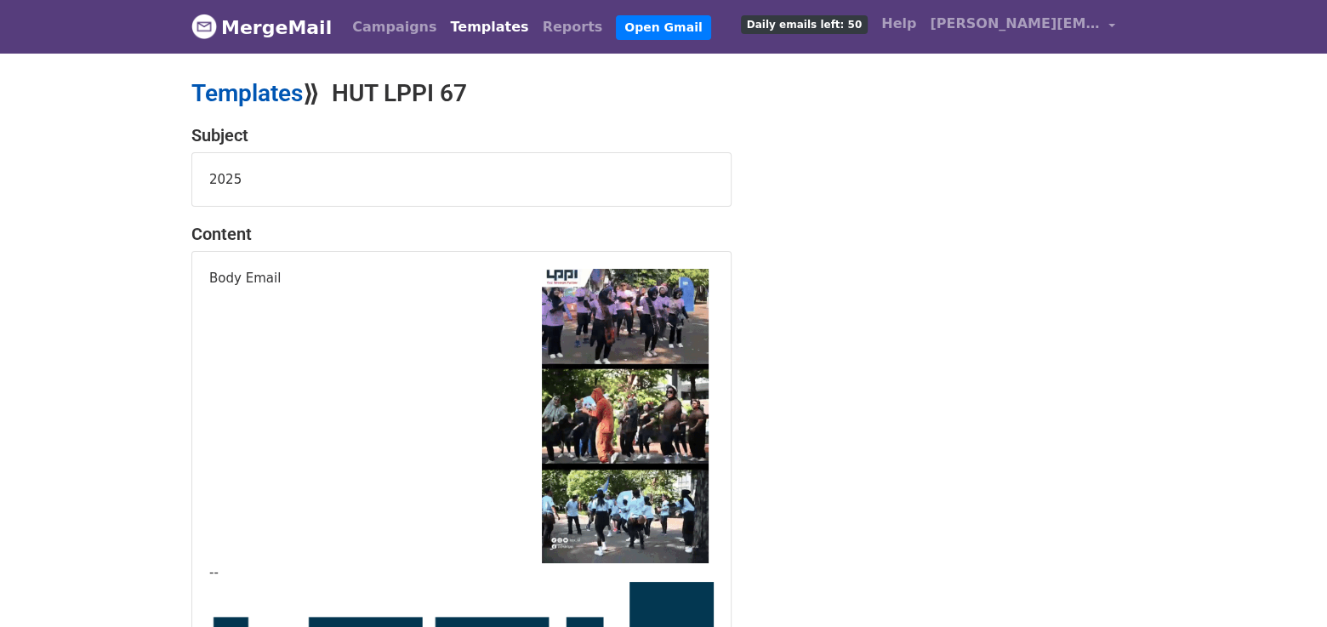
click at [277, 104] on link "Templates" at bounding box center [246, 93] width 111 height 28
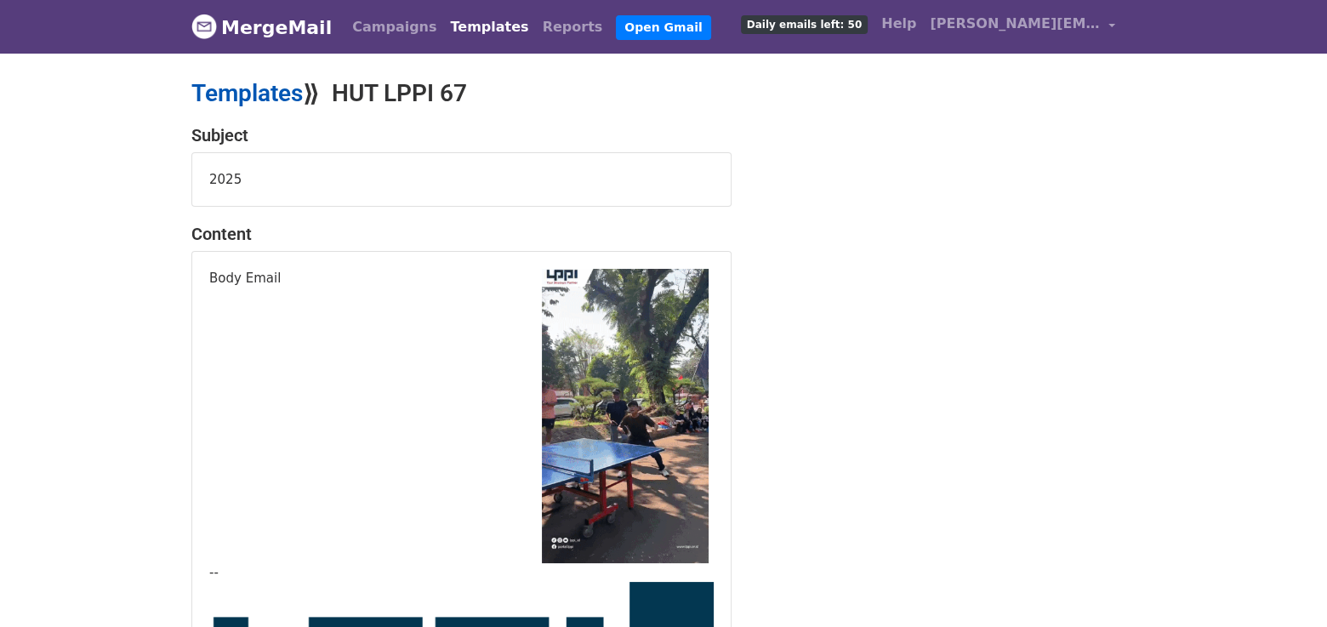
click at [256, 90] on link "Templates" at bounding box center [246, 93] width 111 height 28
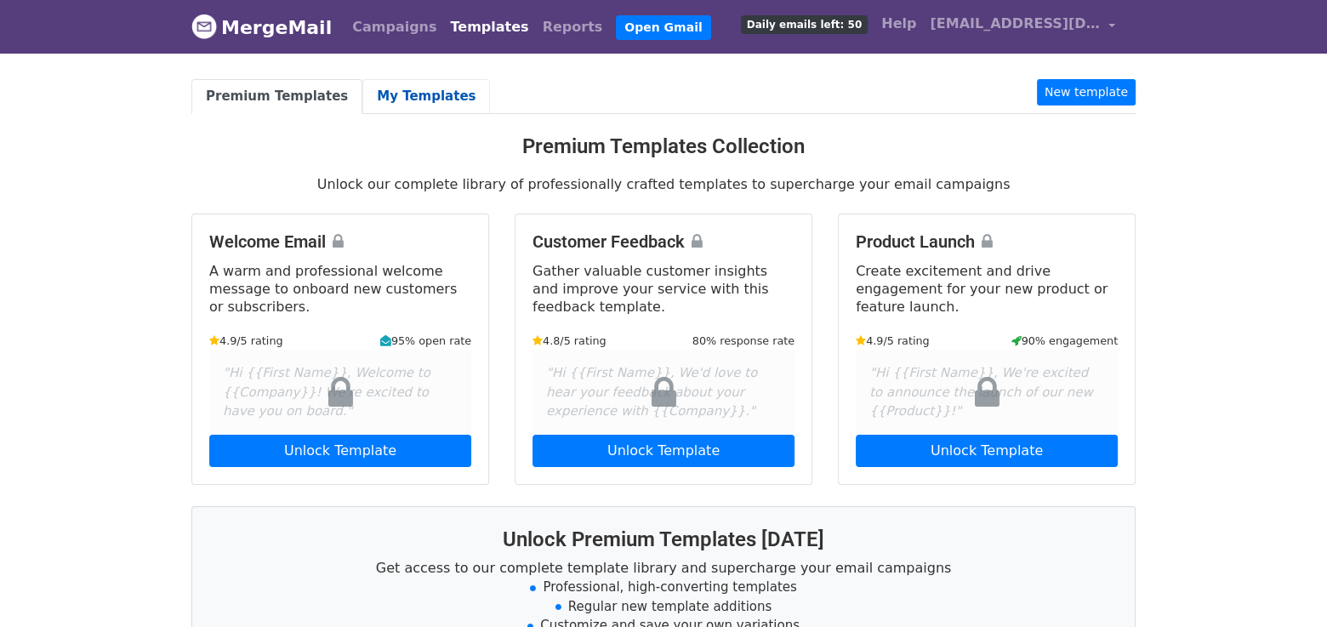
click at [382, 92] on link "My Templates" at bounding box center [426, 96] width 128 height 35
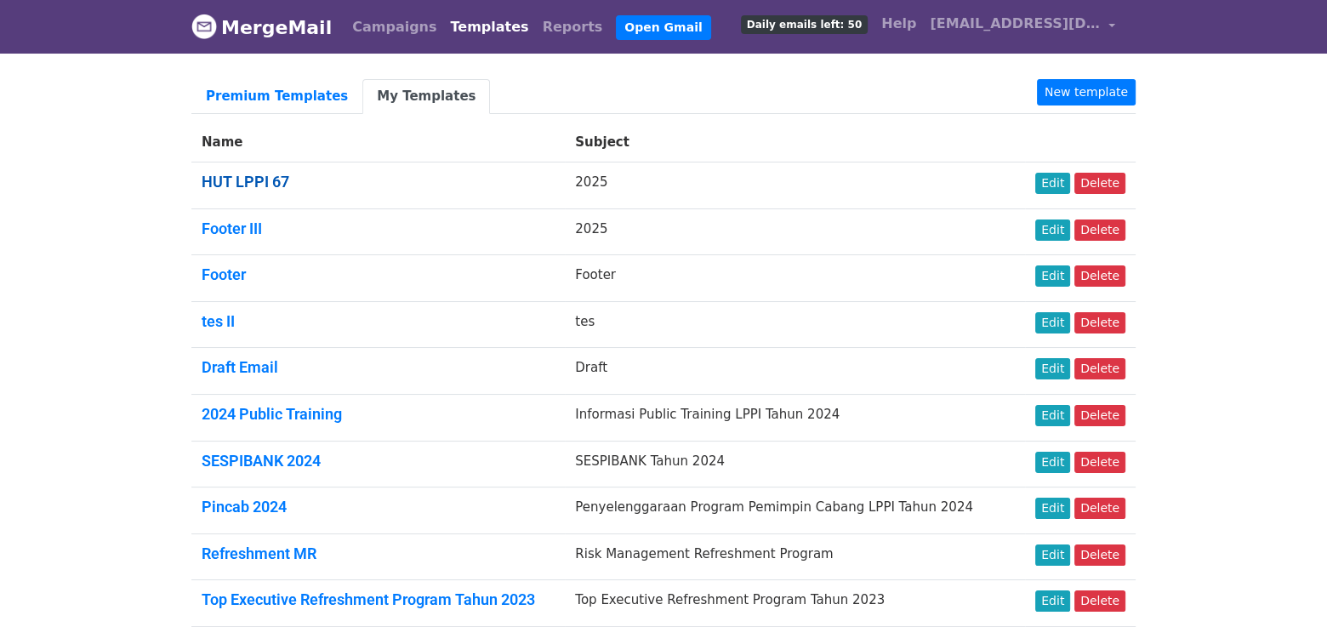
click at [247, 186] on link "HUT LPPI 67" at bounding box center [246, 182] width 88 height 18
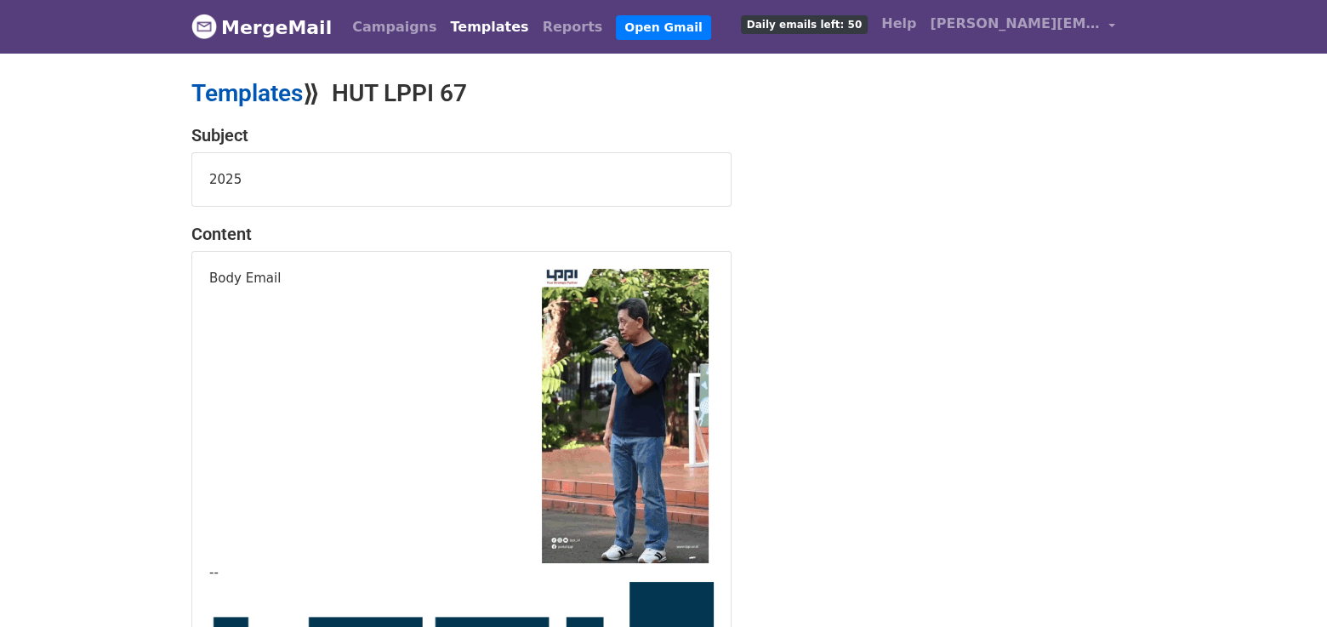
click at [236, 99] on link "Templates" at bounding box center [246, 93] width 111 height 28
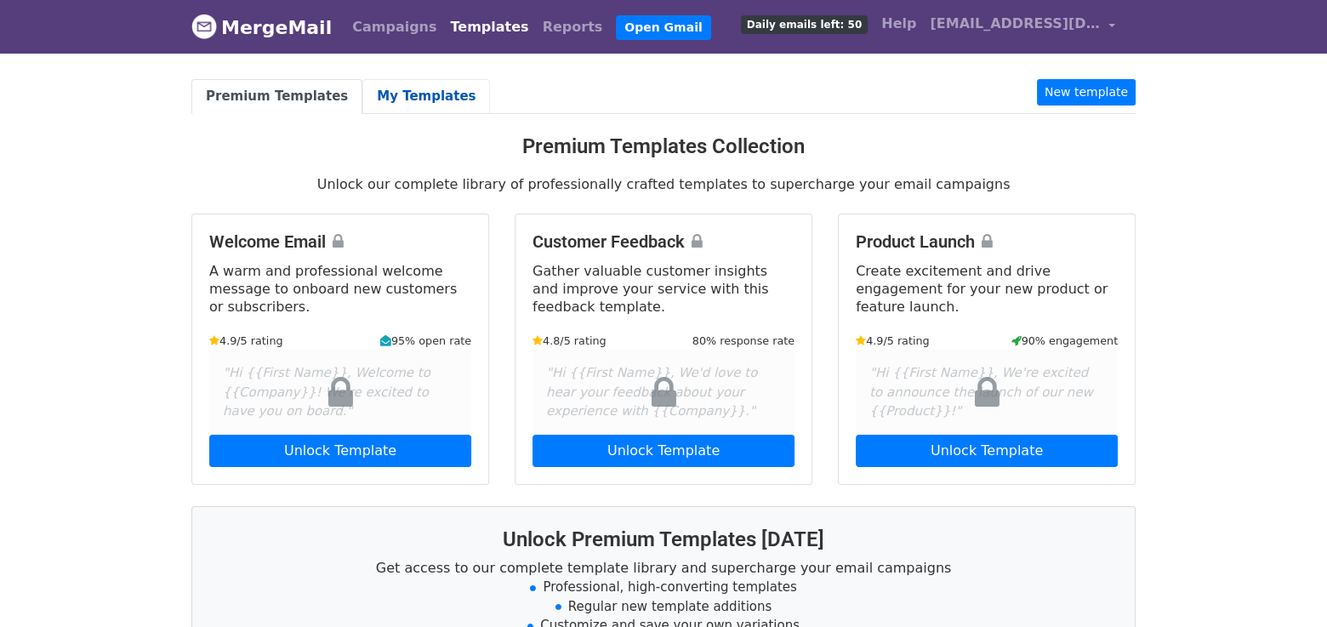
click at [412, 100] on link "My Templates" at bounding box center [426, 96] width 128 height 35
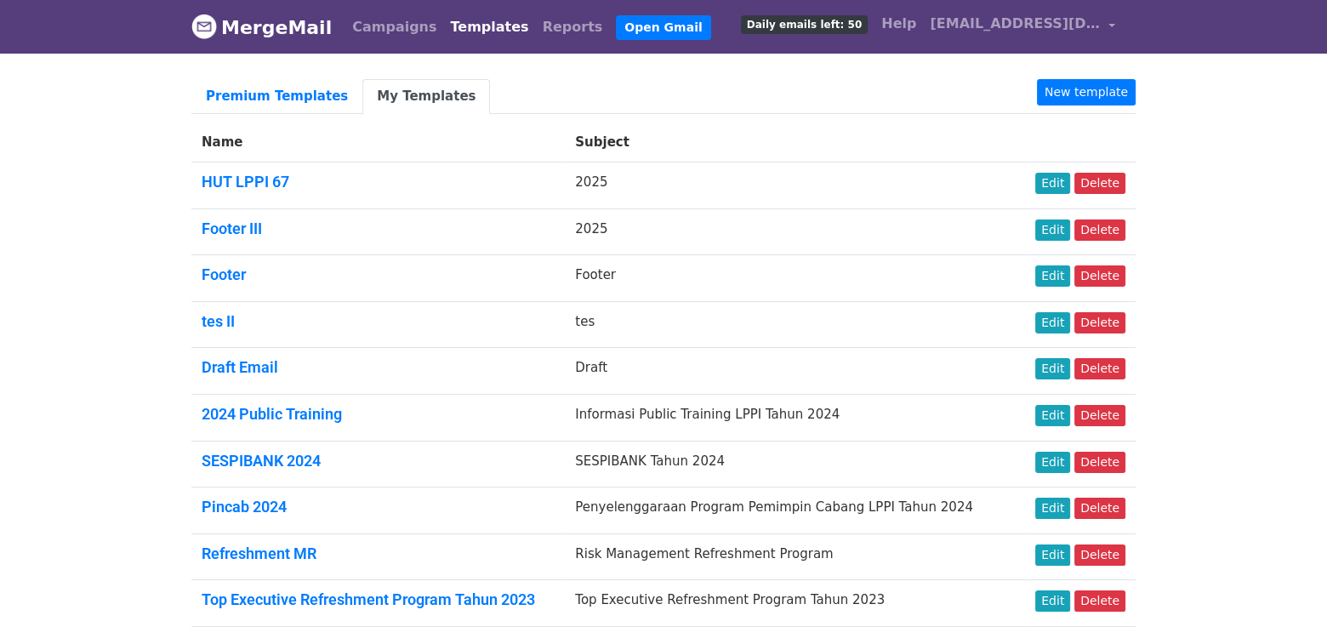
click at [75, 311] on body "MergeMail Campaigns Templates Reports Open Gmail Daily emails left: 50 Help ami…" at bounding box center [663, 465] width 1327 height 931
click at [1069, 185] on link "Edit" at bounding box center [1052, 183] width 35 height 21
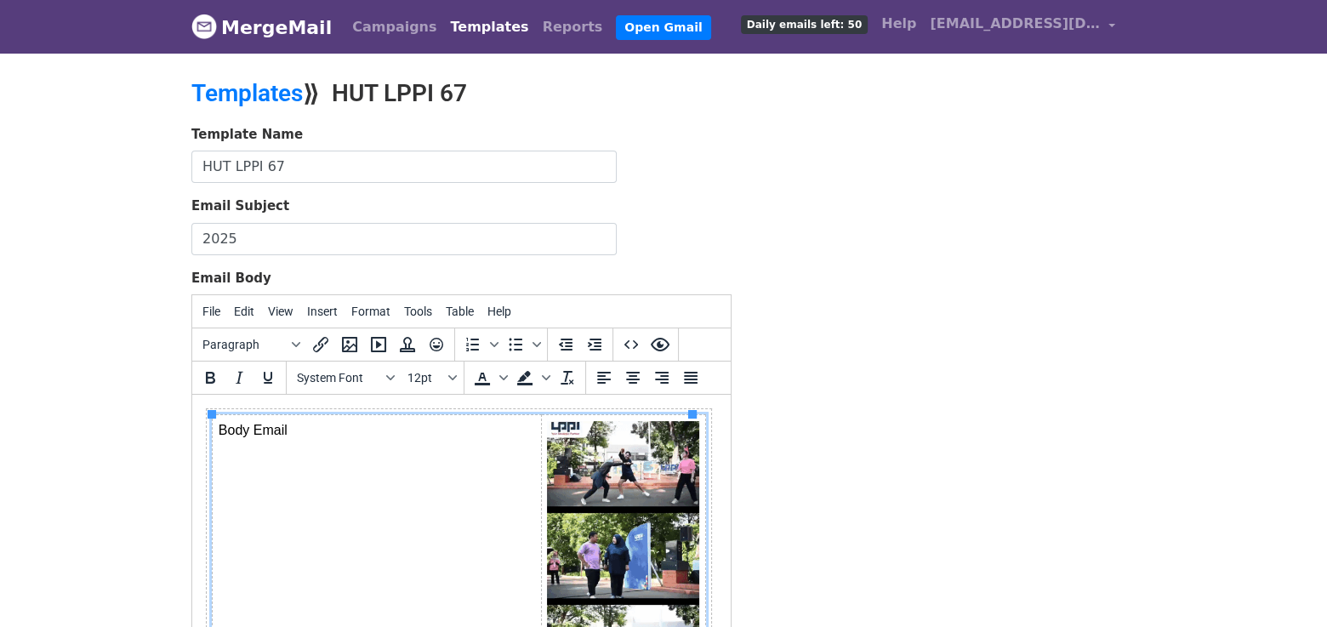
click at [604, 512] on img at bounding box center [623, 556] width 152 height 270
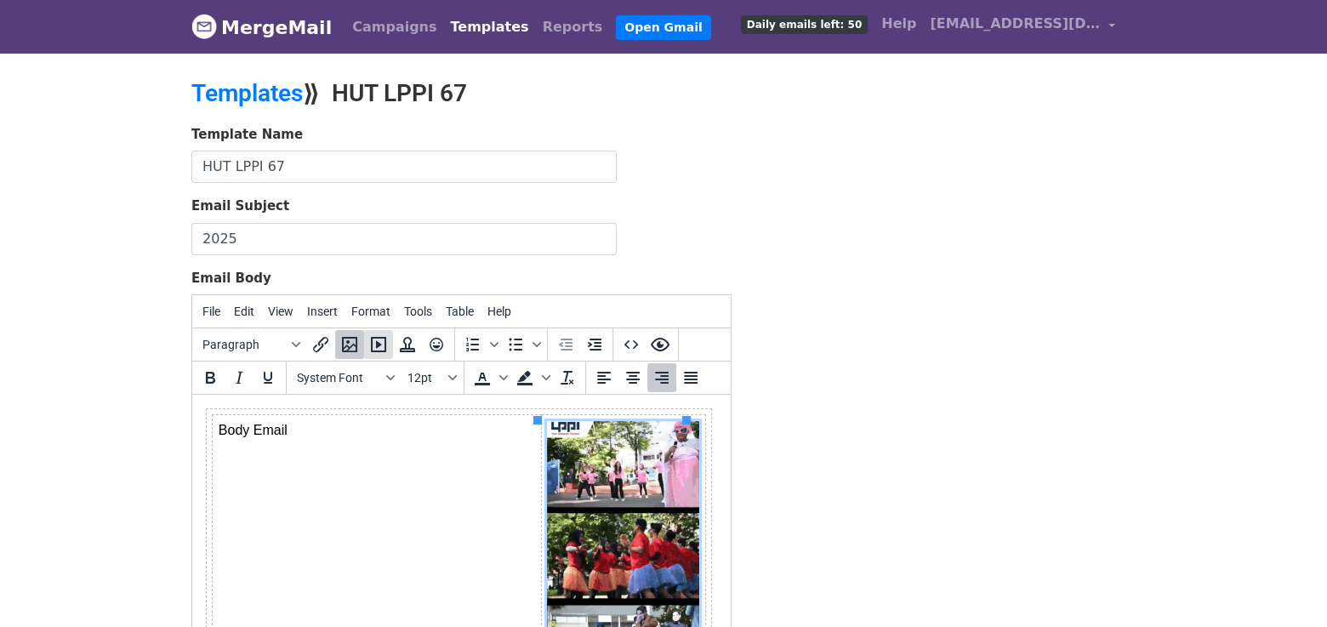
click at [379, 346] on icon "Insert/edit media" at bounding box center [378, 344] width 20 height 20
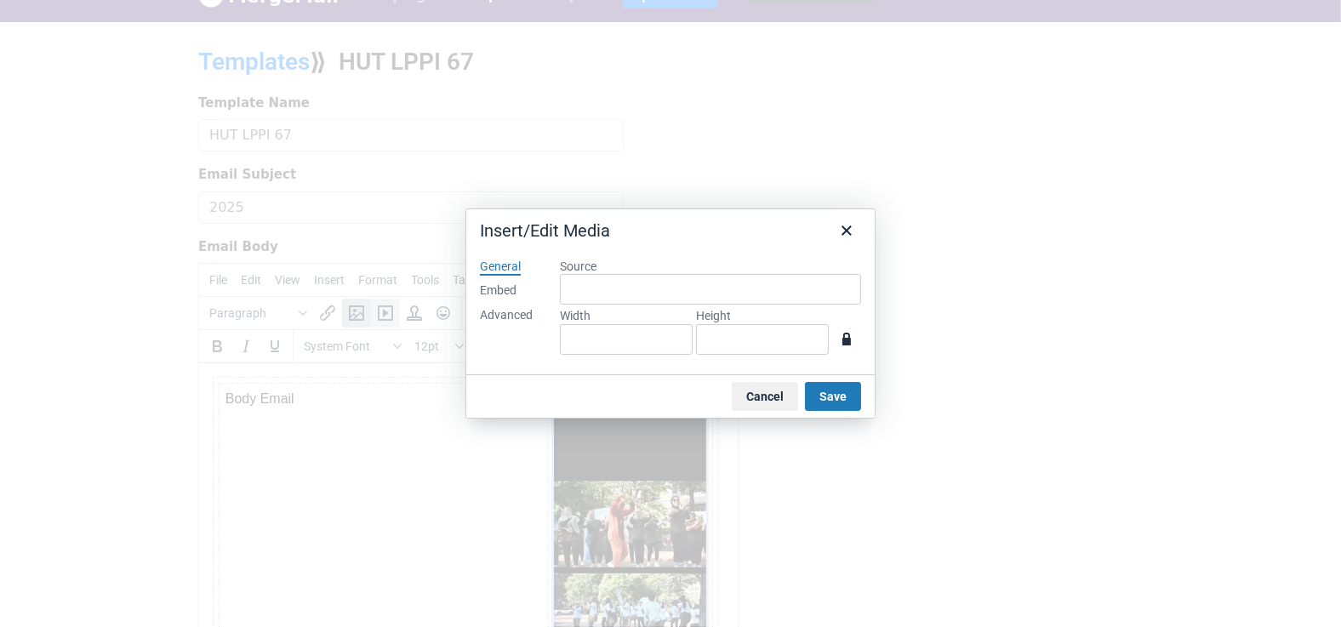
scroll to position [26, 0]
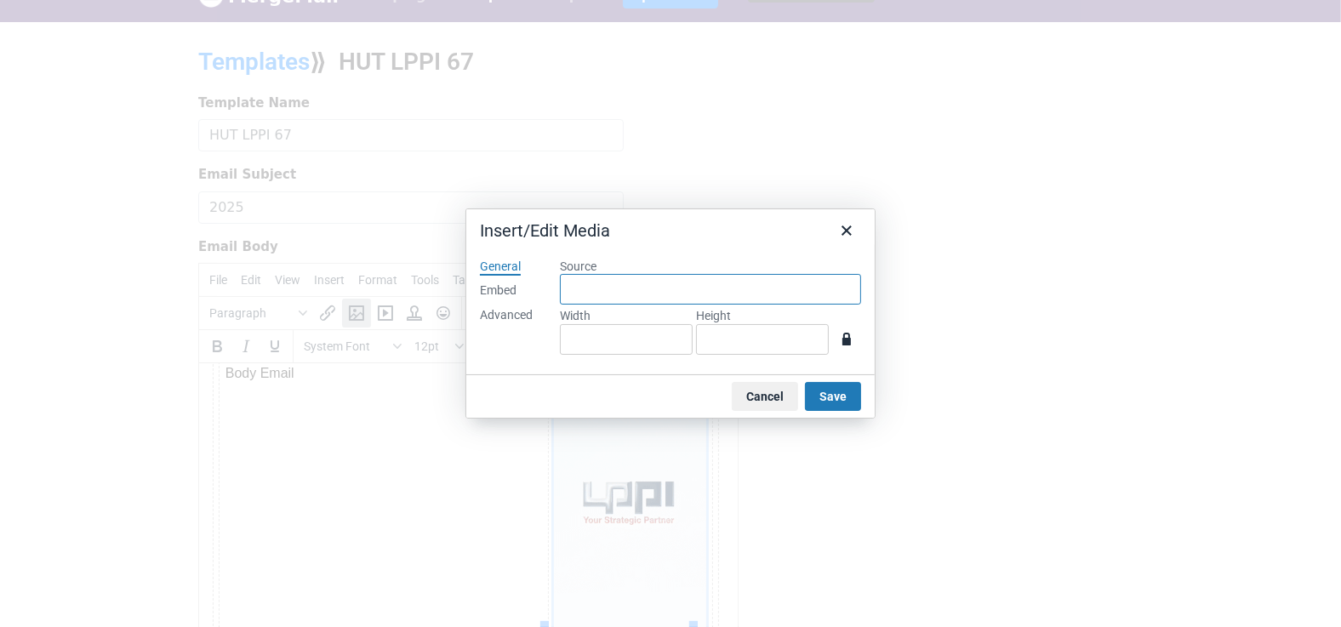
click at [713, 277] on input "Source" at bounding box center [710, 289] width 301 height 31
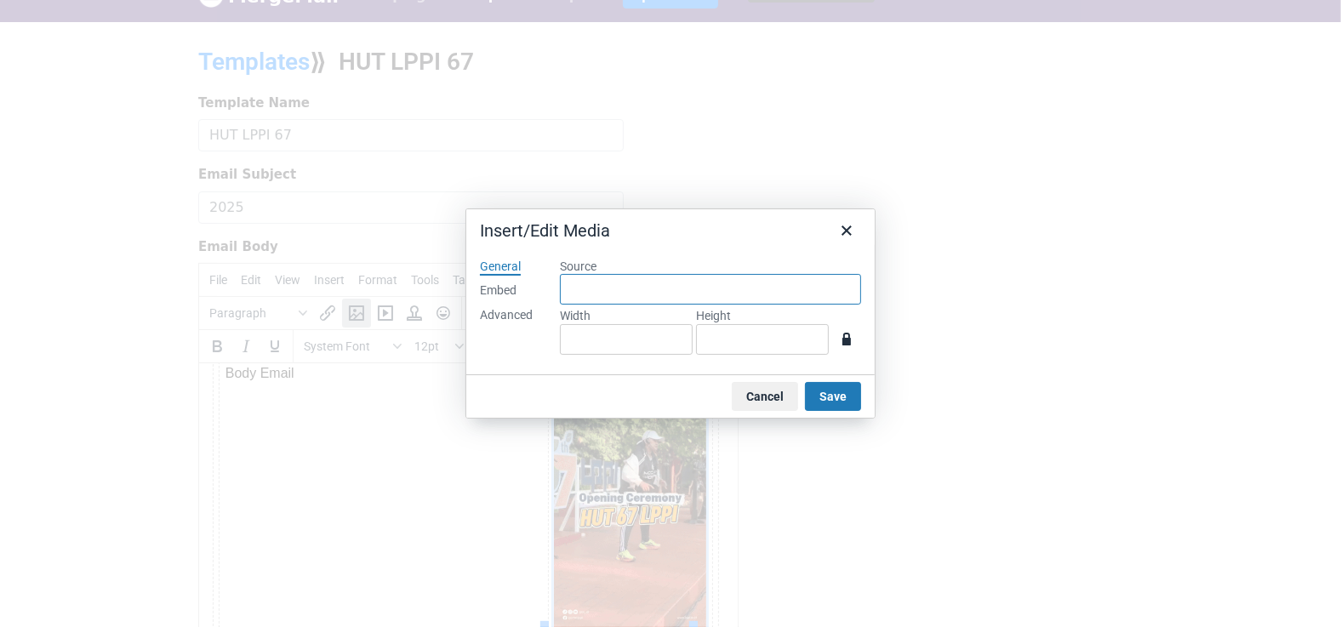
paste input "https://youtube.com/shorts/-_qECnnrCwg?feature=share"
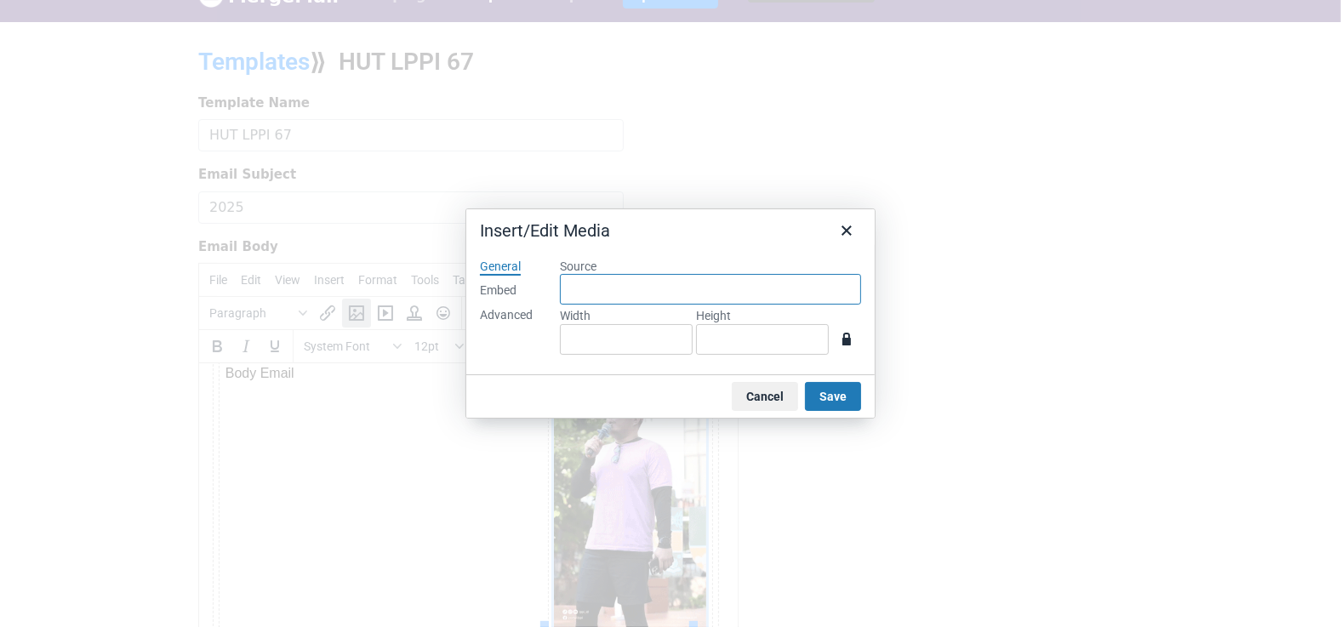
type input "https://youtube.com/shorts/-_qECnnrCwg?feature=share"
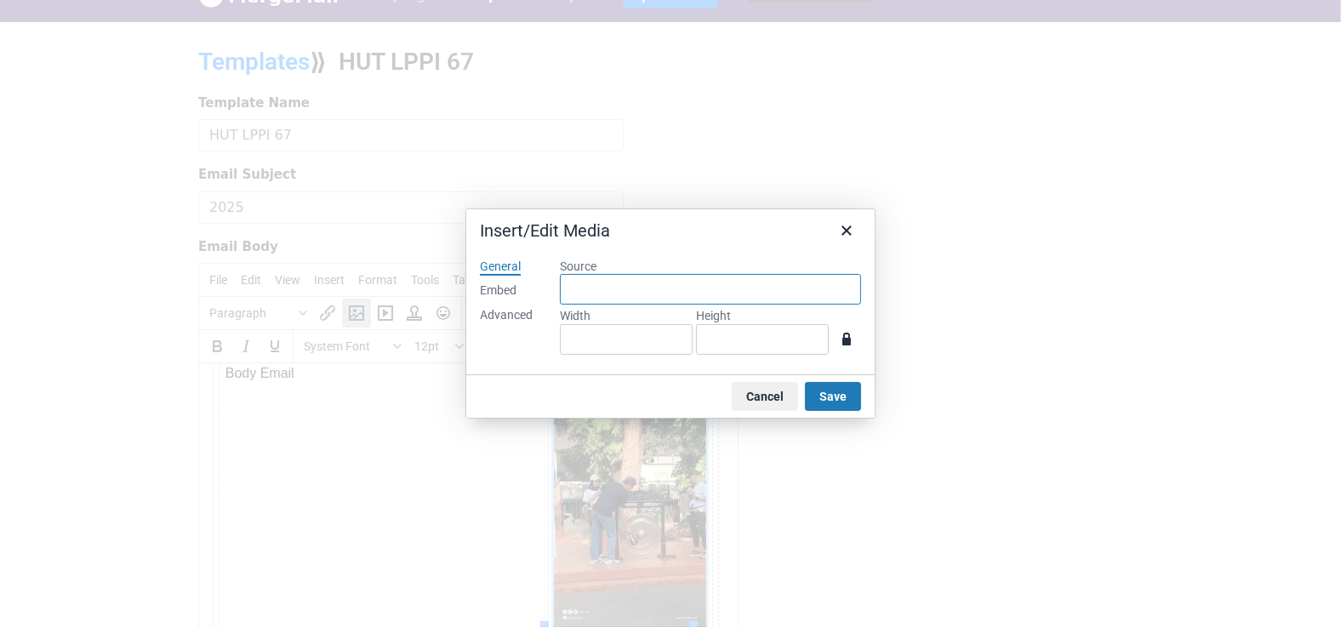
type input "300"
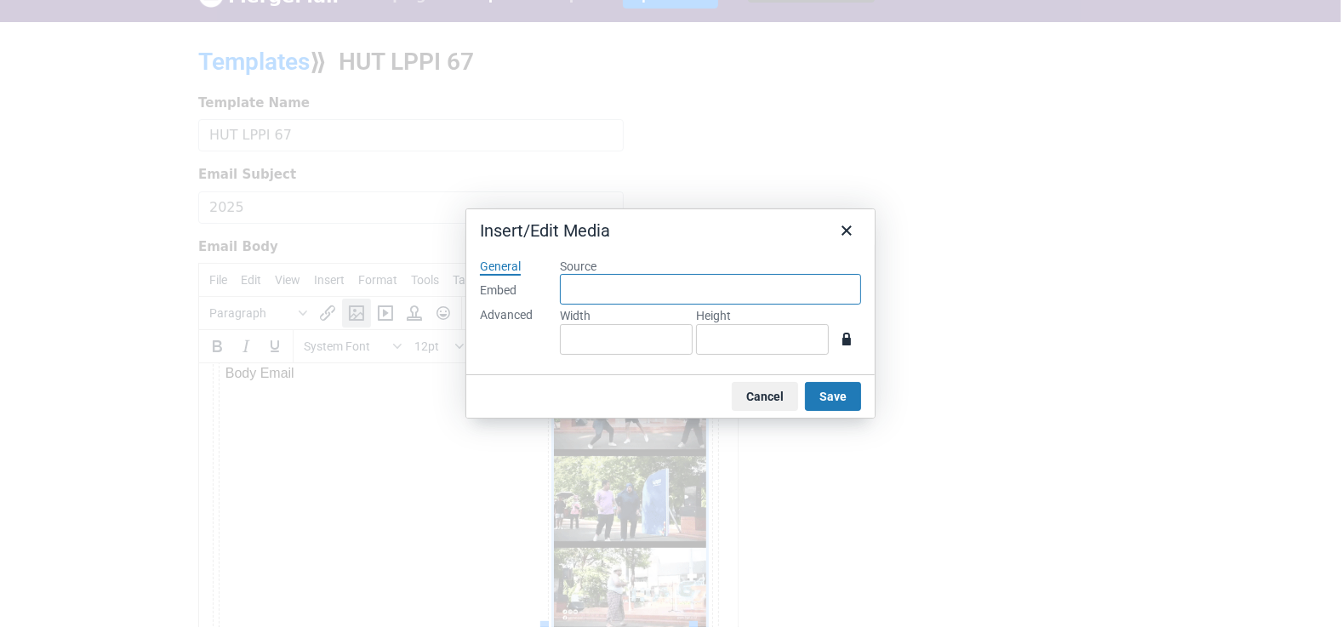
type input "150"
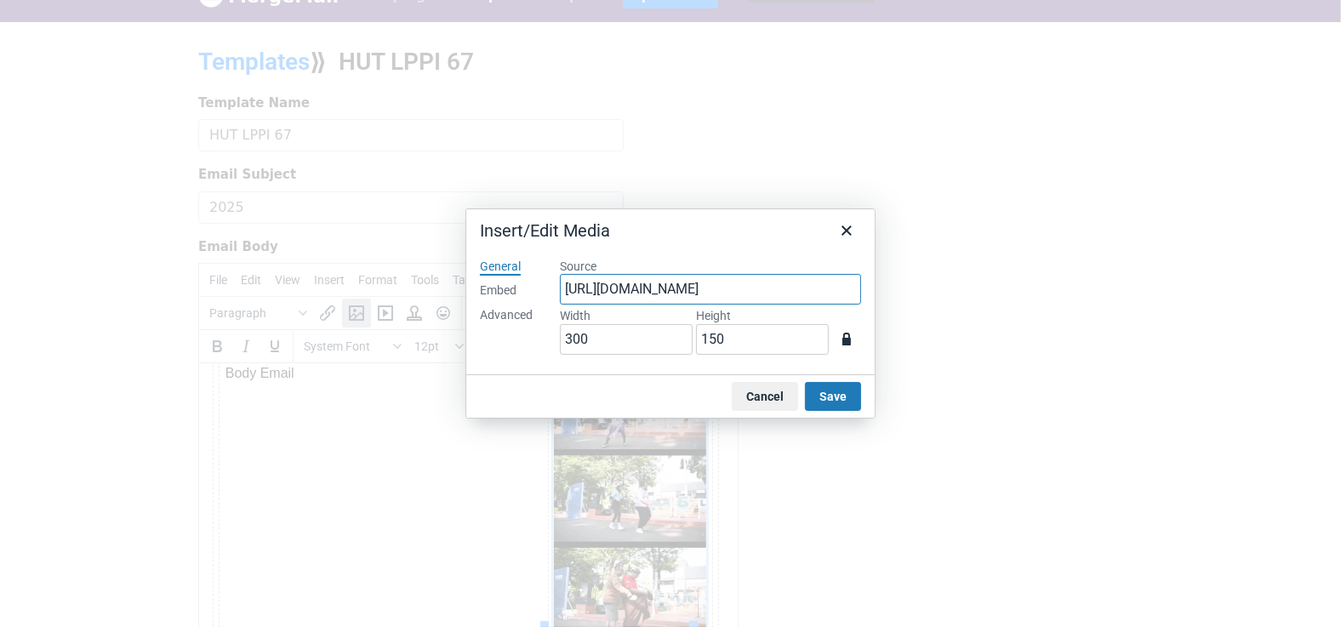
scroll to position [0, 48]
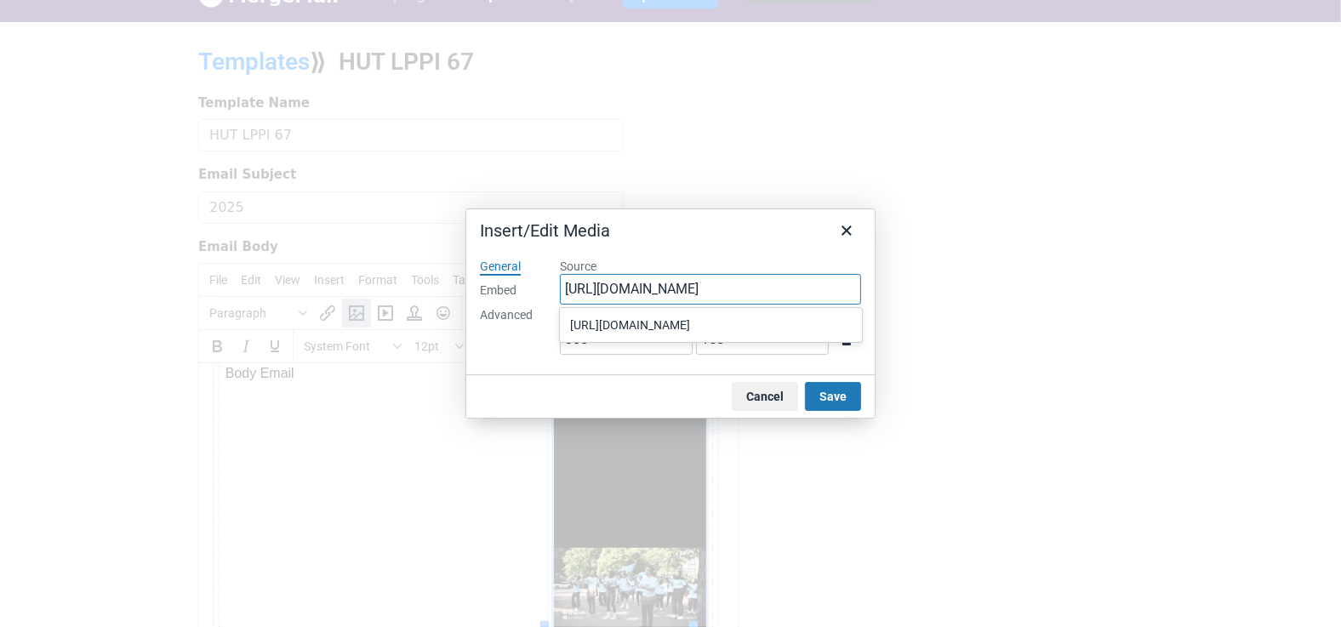
click at [708, 335] on div "https://youtube.com/shorts/-_qECnnrCwg?feature=share" at bounding box center [712, 325] width 285 height 20
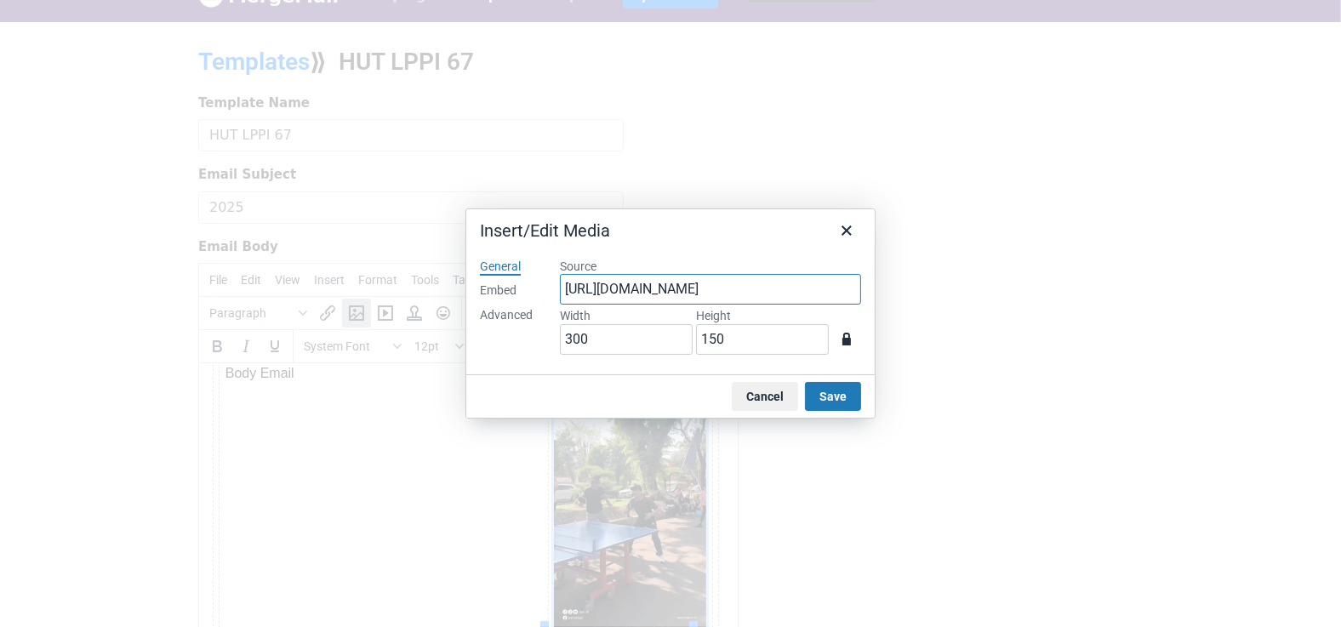
type input "https://youtube.com/shorts/-_qECnnrCwg?feature=share"
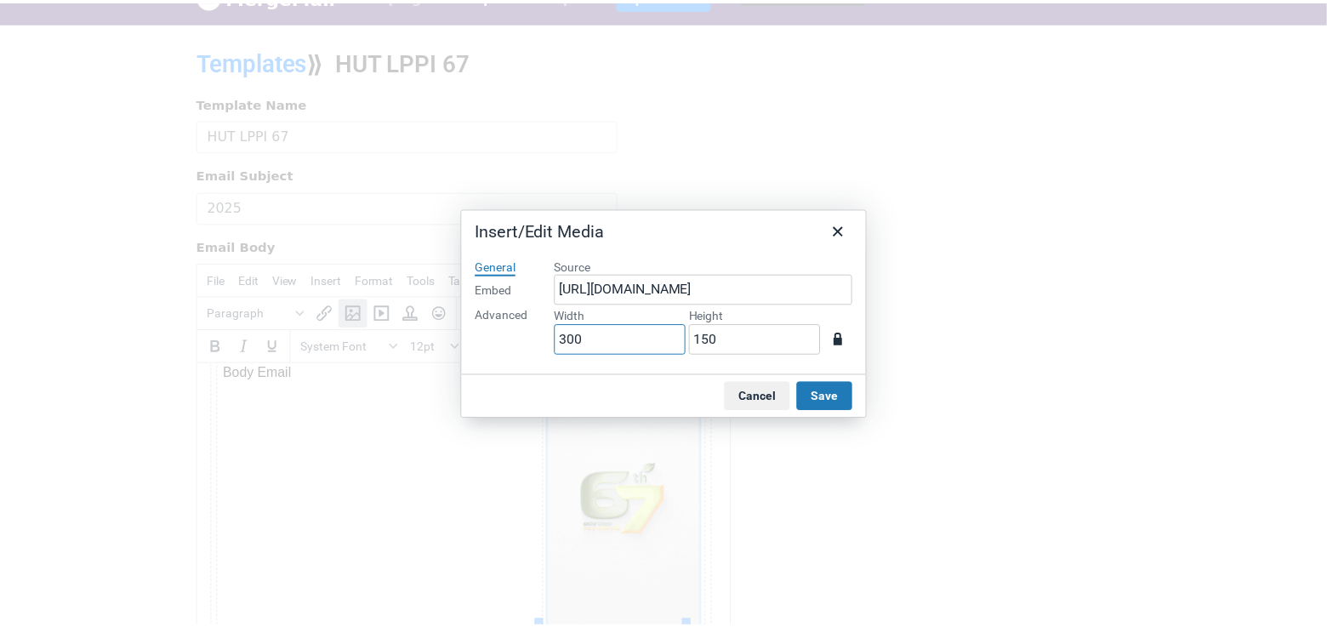
scroll to position [0, 0]
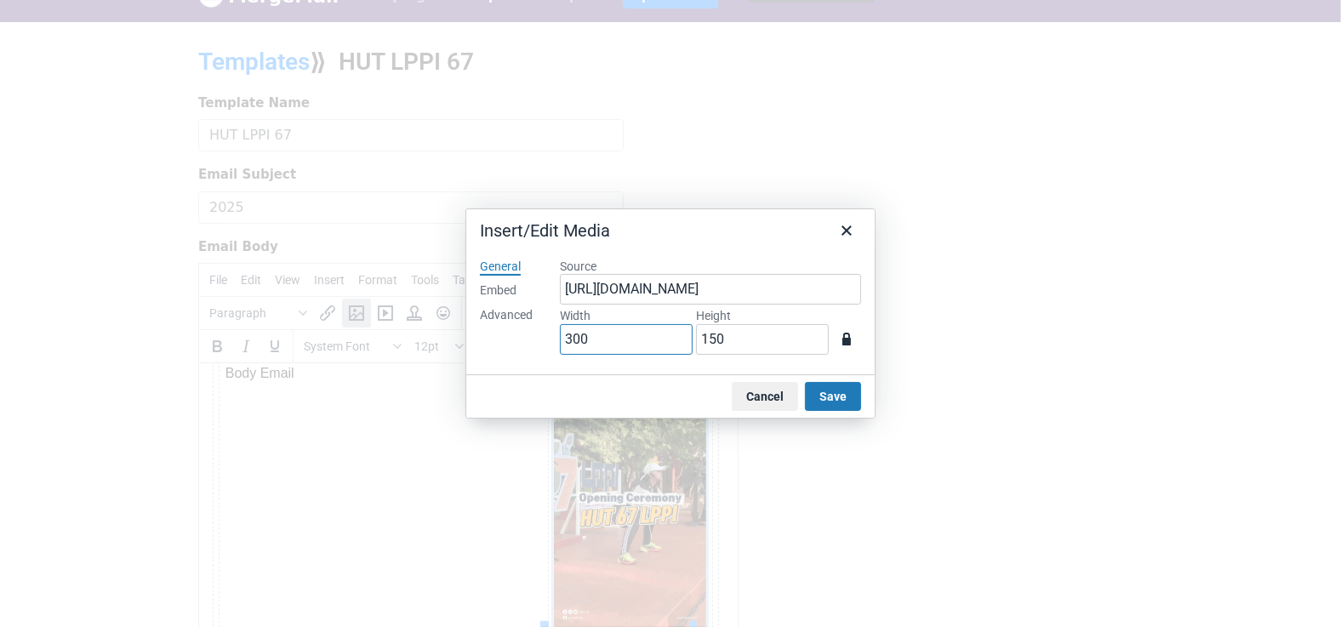
click at [612, 341] on input "300" at bounding box center [626, 339] width 133 height 31
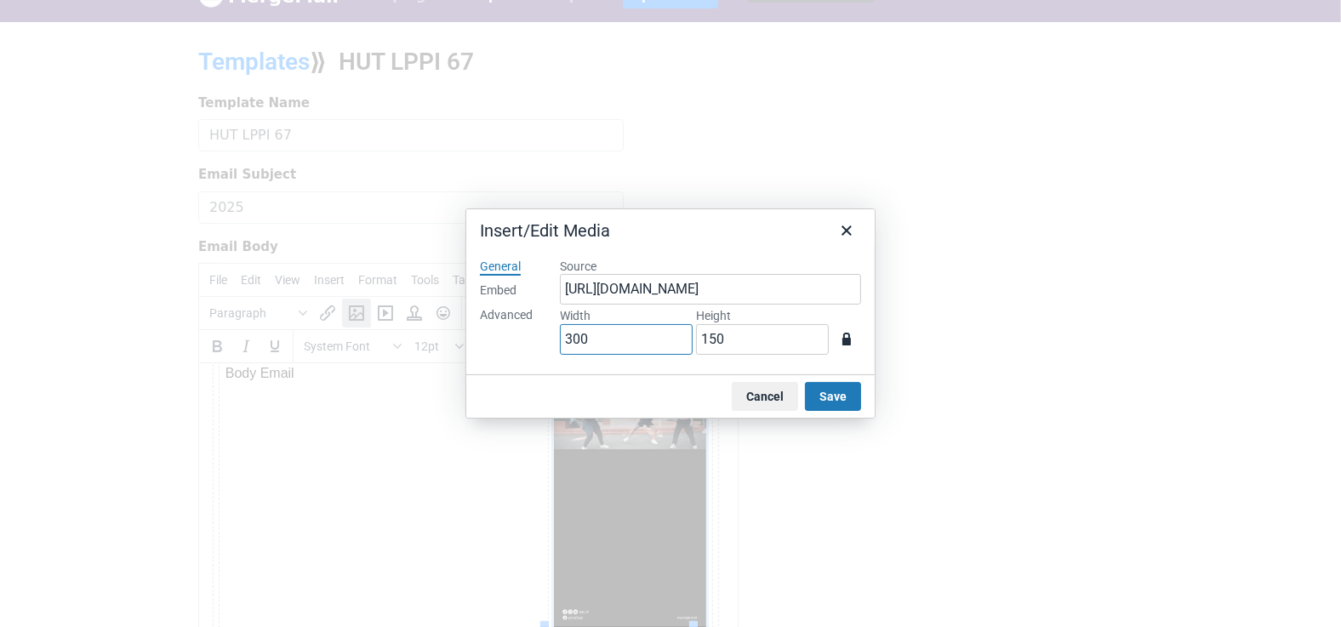
click at [612, 341] on input "300" at bounding box center [626, 339] width 133 height 31
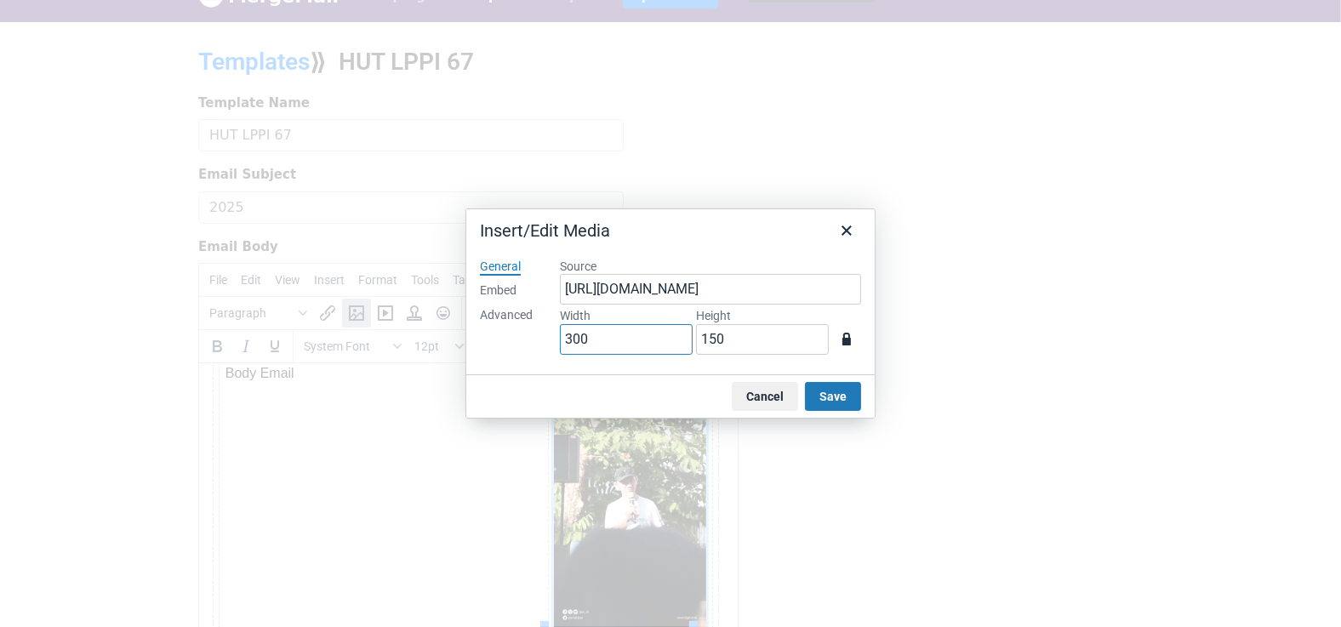
click at [612, 341] on input "300" at bounding box center [626, 339] width 133 height 31
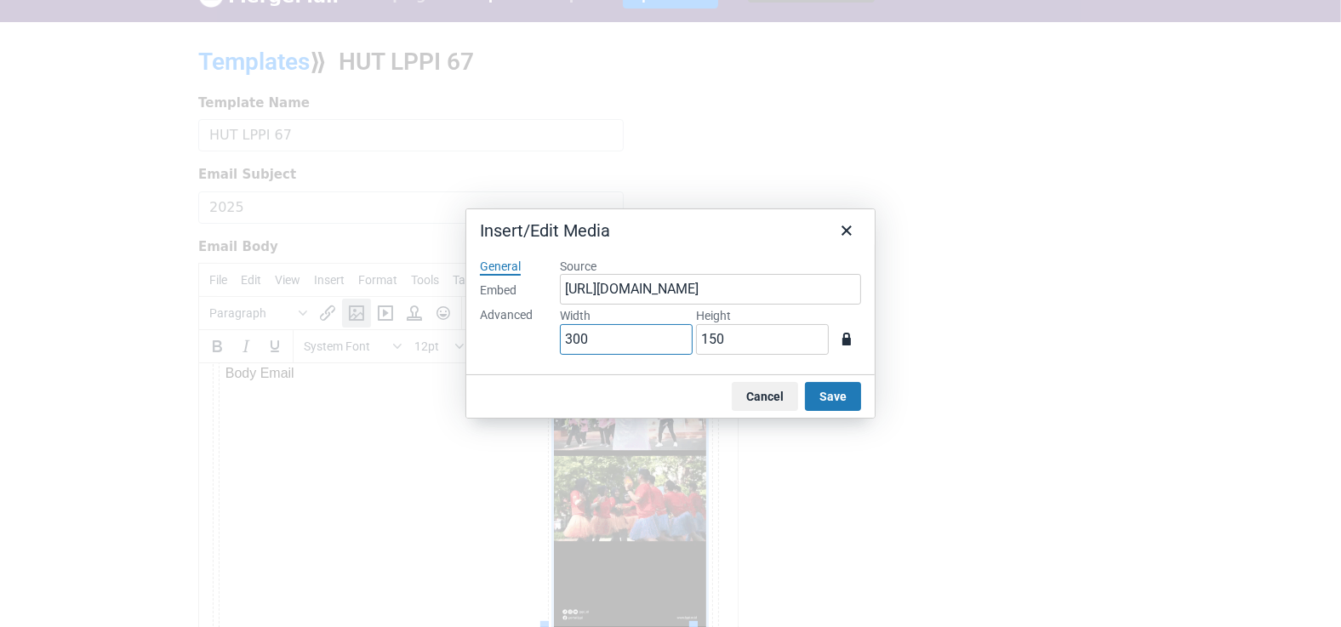
type input "1"
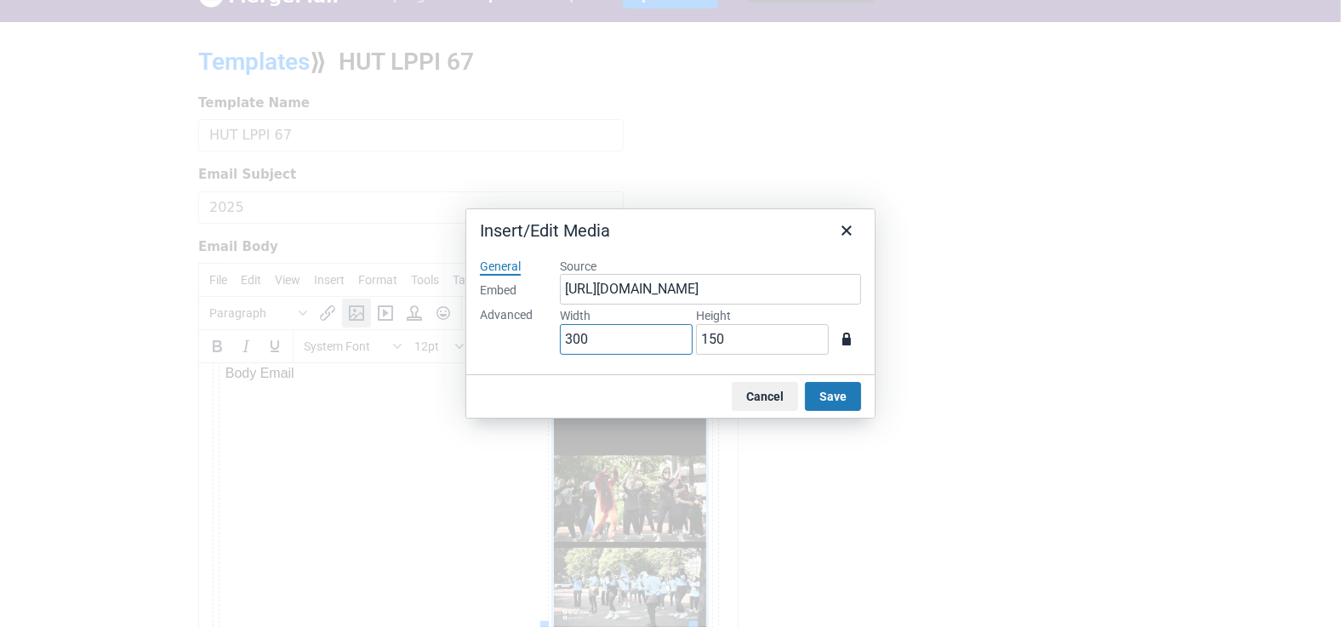
type input "1"
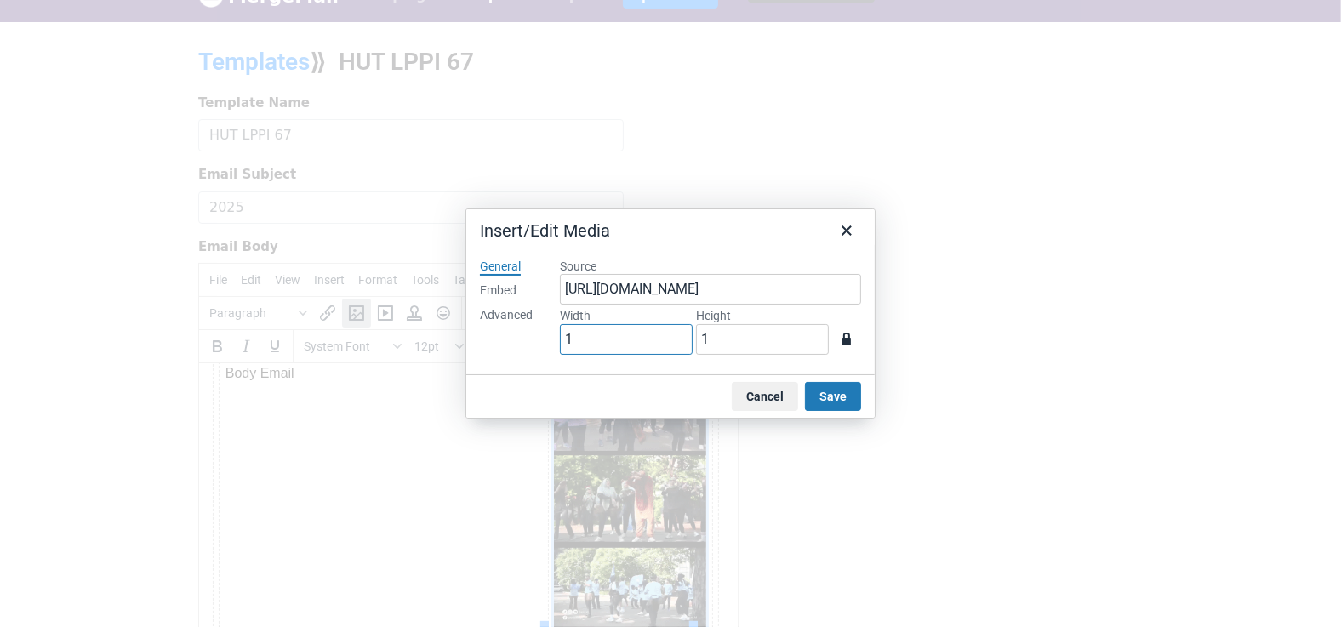
type input "10"
type input "5"
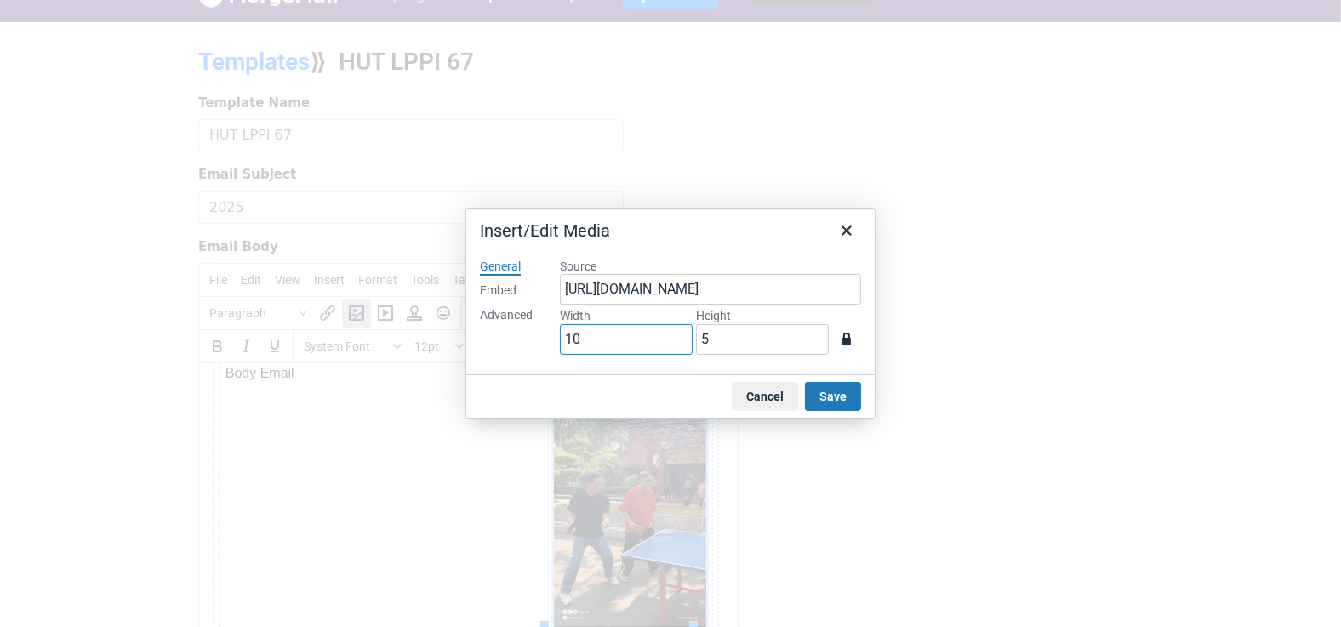
type input "100"
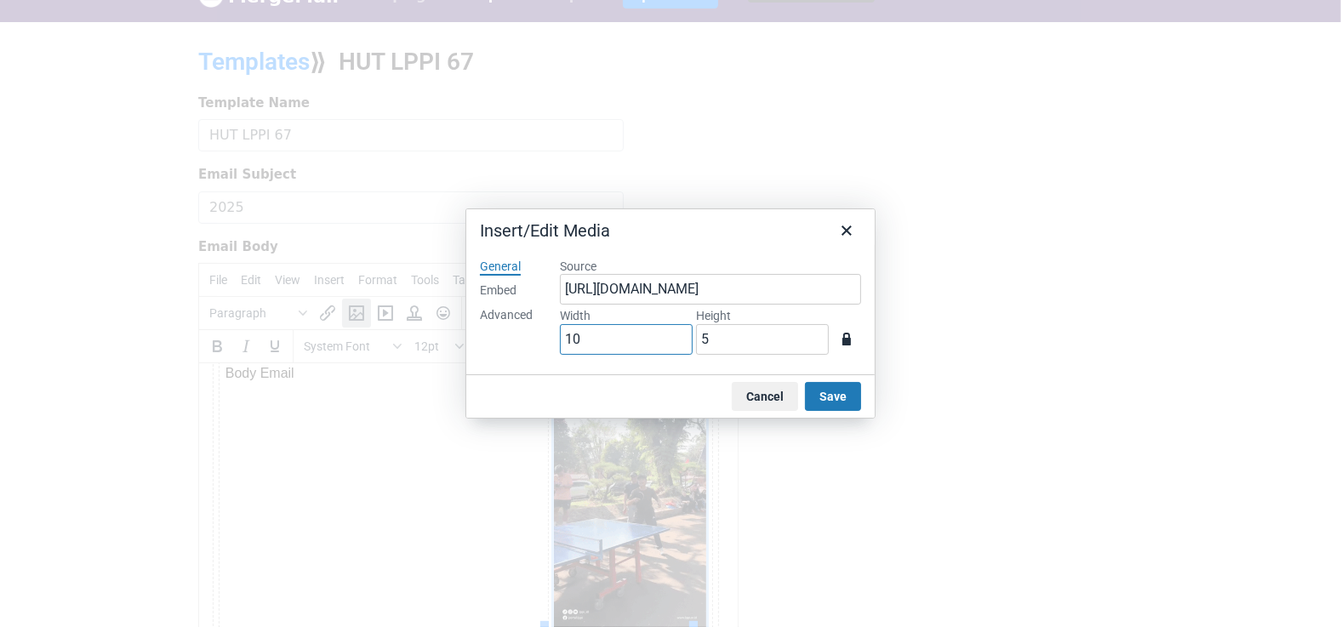
type input "50"
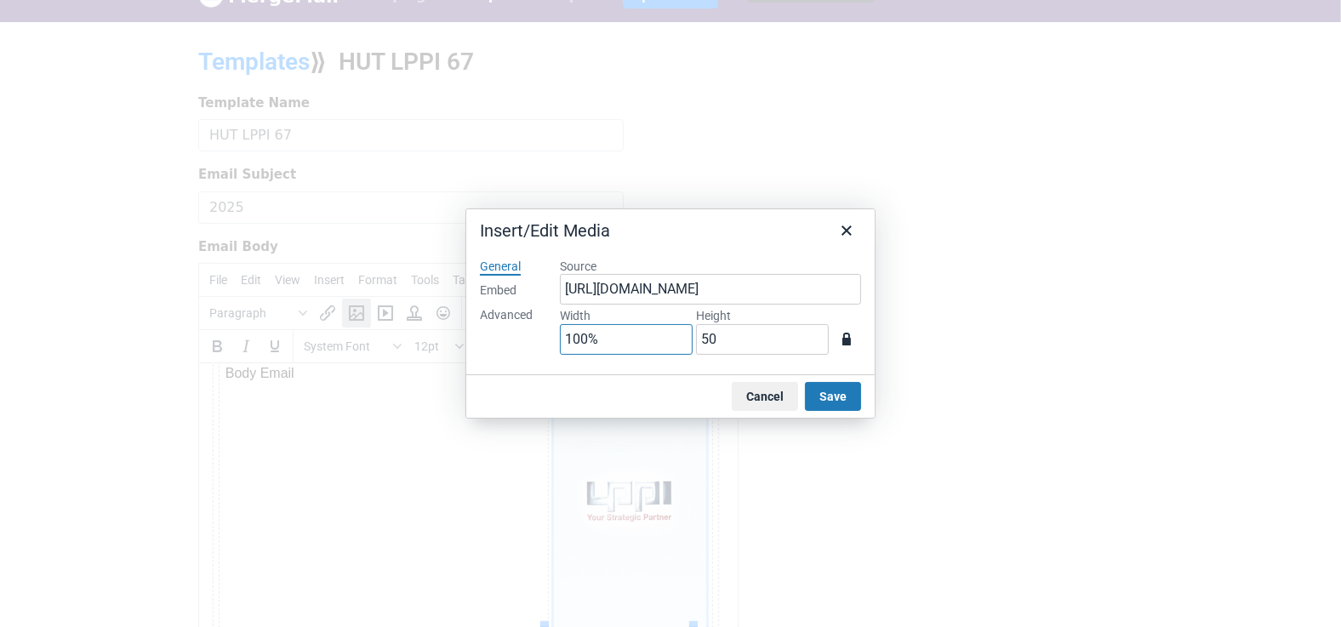
type input "100%"
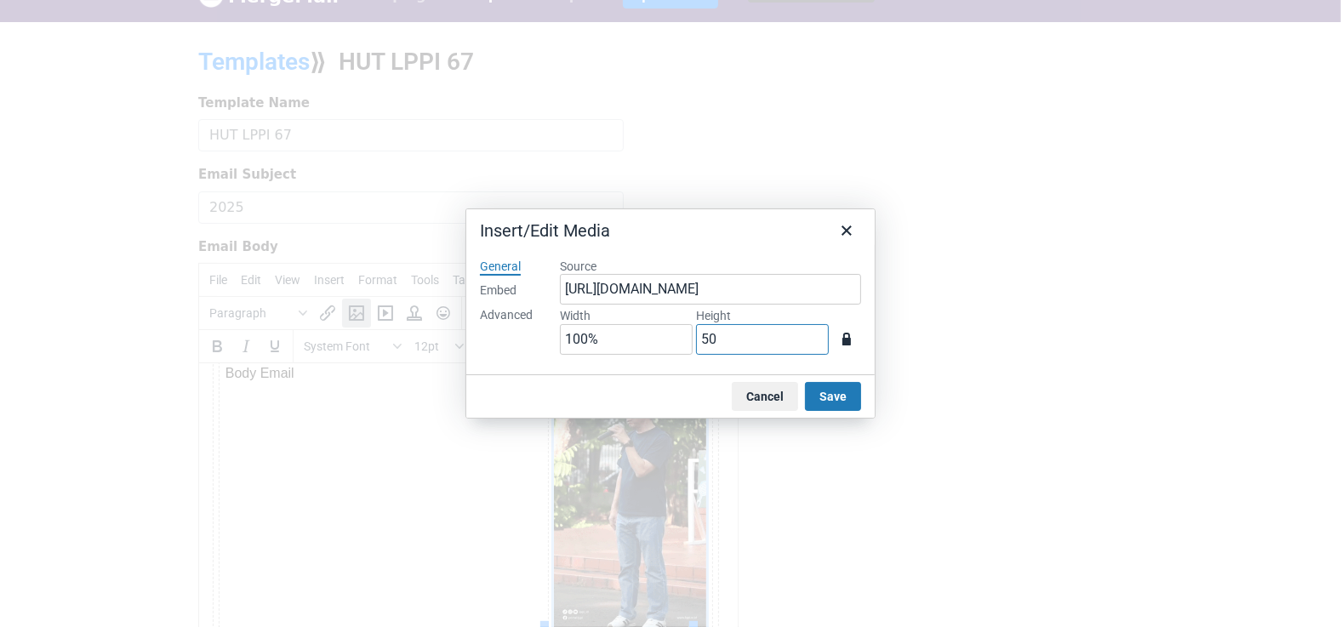
click at [757, 346] on input "50" at bounding box center [762, 339] width 133 height 31
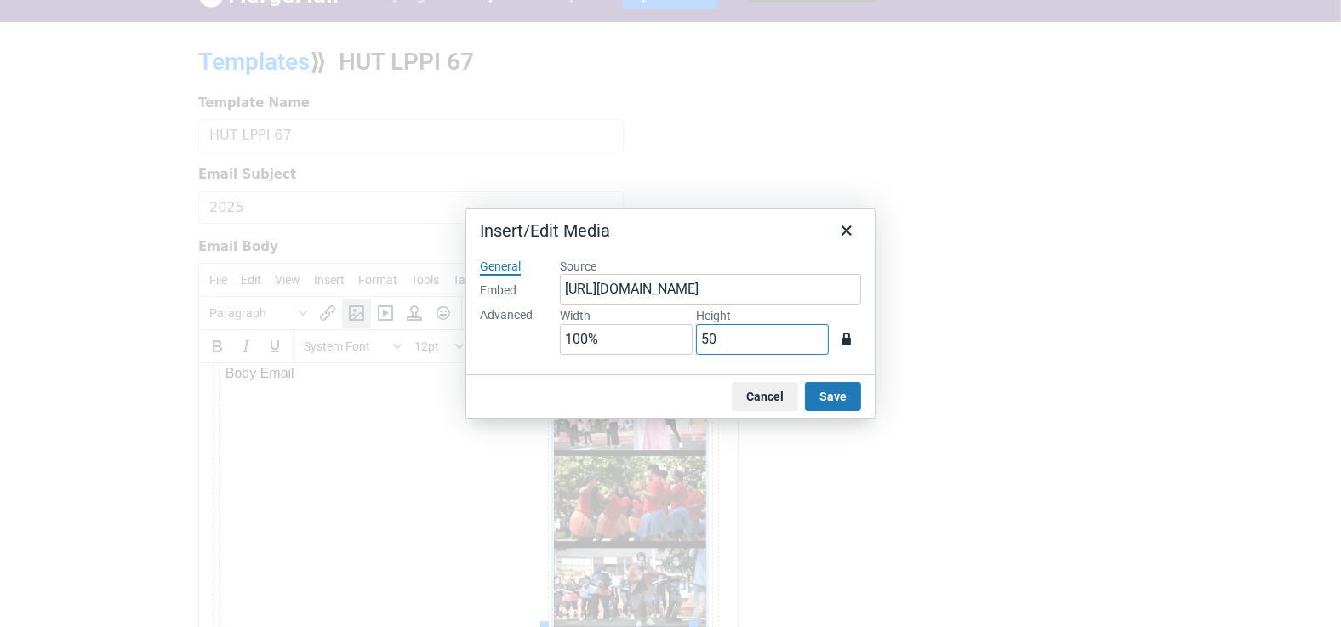
click at [757, 346] on input "50" at bounding box center [762, 339] width 133 height 31
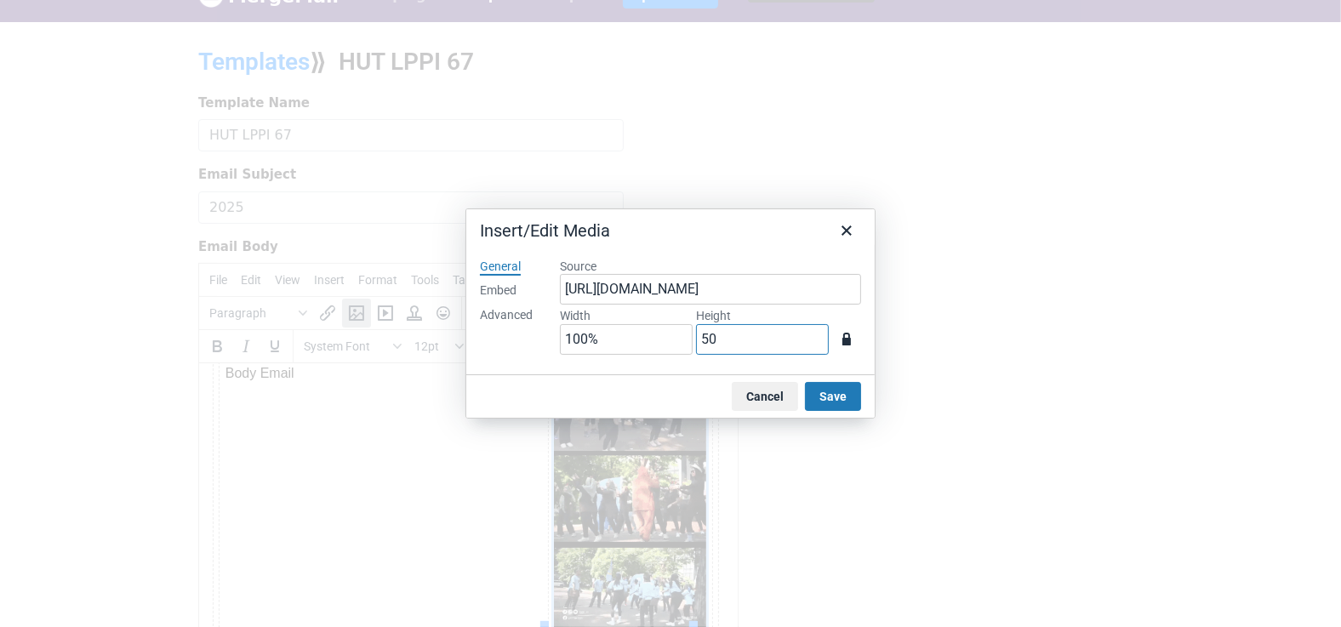
click at [757, 346] on input "50" at bounding box center [762, 339] width 133 height 31
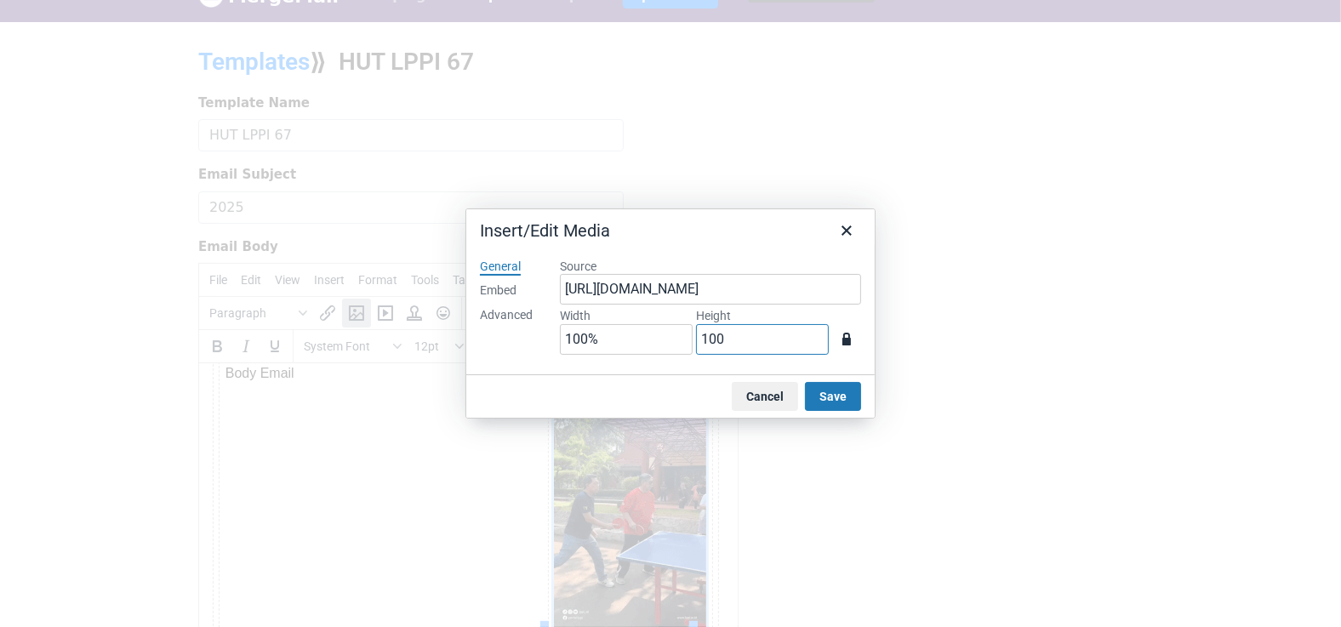
type input "100%"
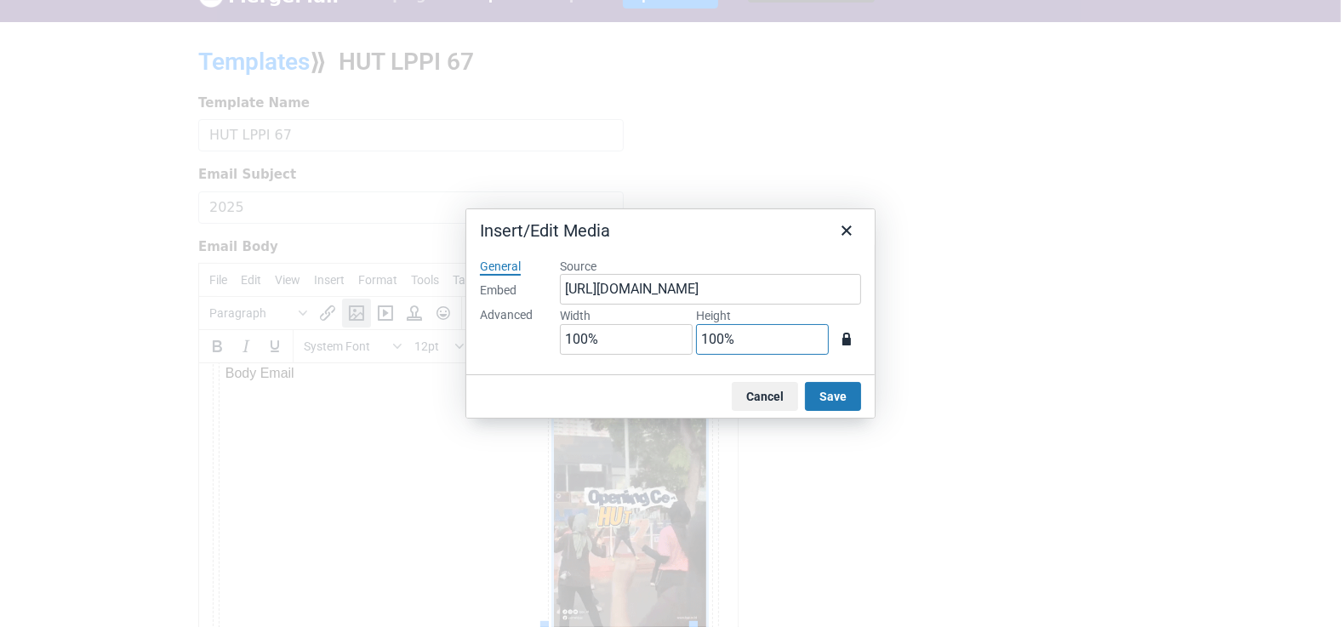
click at [841, 393] on button "Save" at bounding box center [833, 396] width 56 height 29
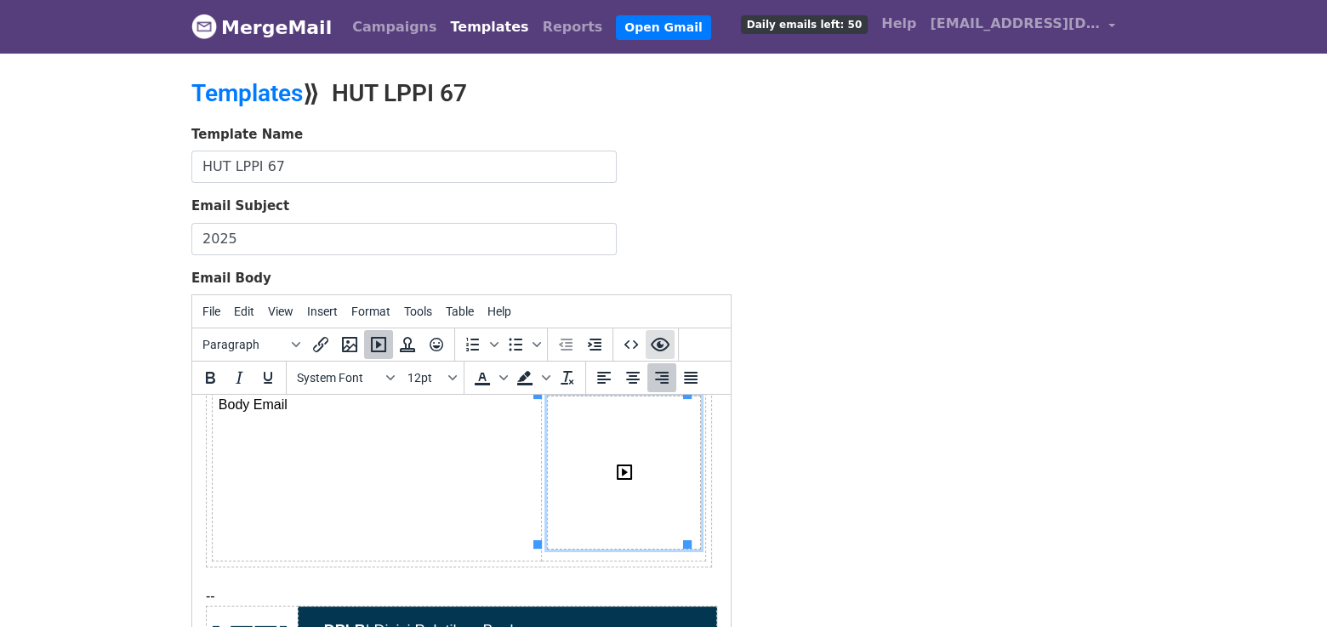
click at [657, 338] on icon "Preview" at bounding box center [660, 345] width 19 height 14
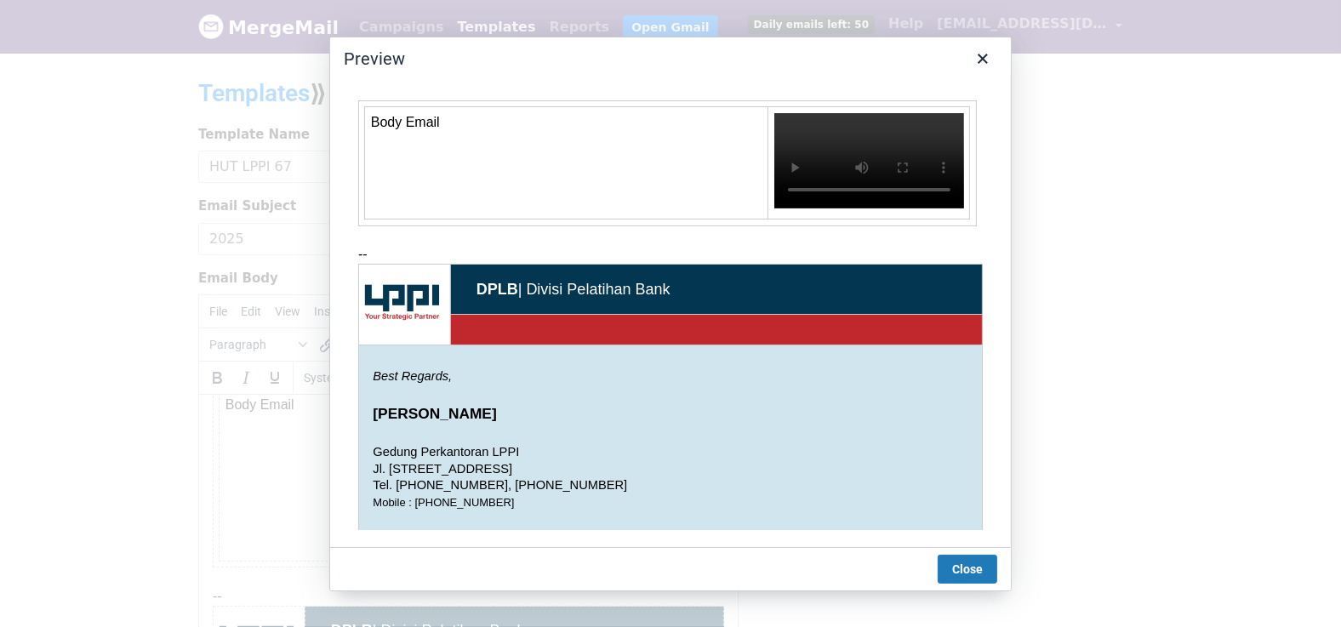
click at [815, 163] on video at bounding box center [868, 159] width 190 height 95
click at [969, 570] on button "Close" at bounding box center [967, 569] width 60 height 29
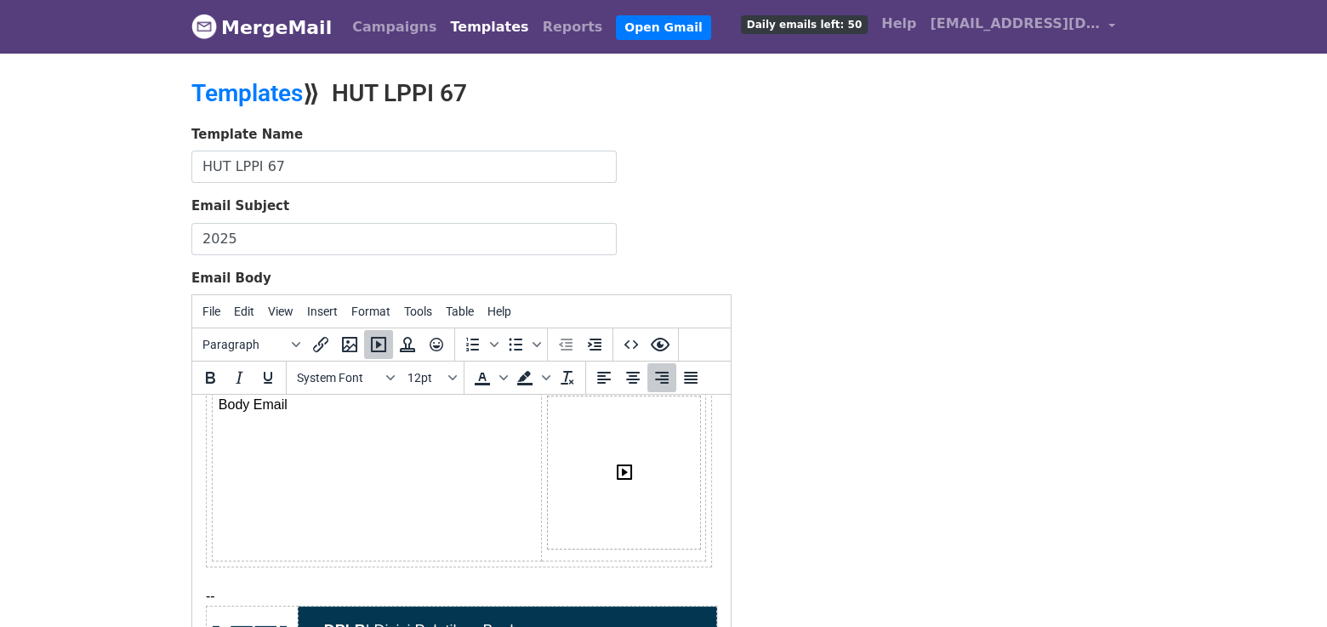
click at [850, 490] on div "Template Name HUT LPPI 67 Email Subject 2025 Email Body File Edit View Insert F…" at bounding box center [664, 424] width 970 height 599
click at [254, 83] on link "Templates" at bounding box center [246, 93] width 111 height 28
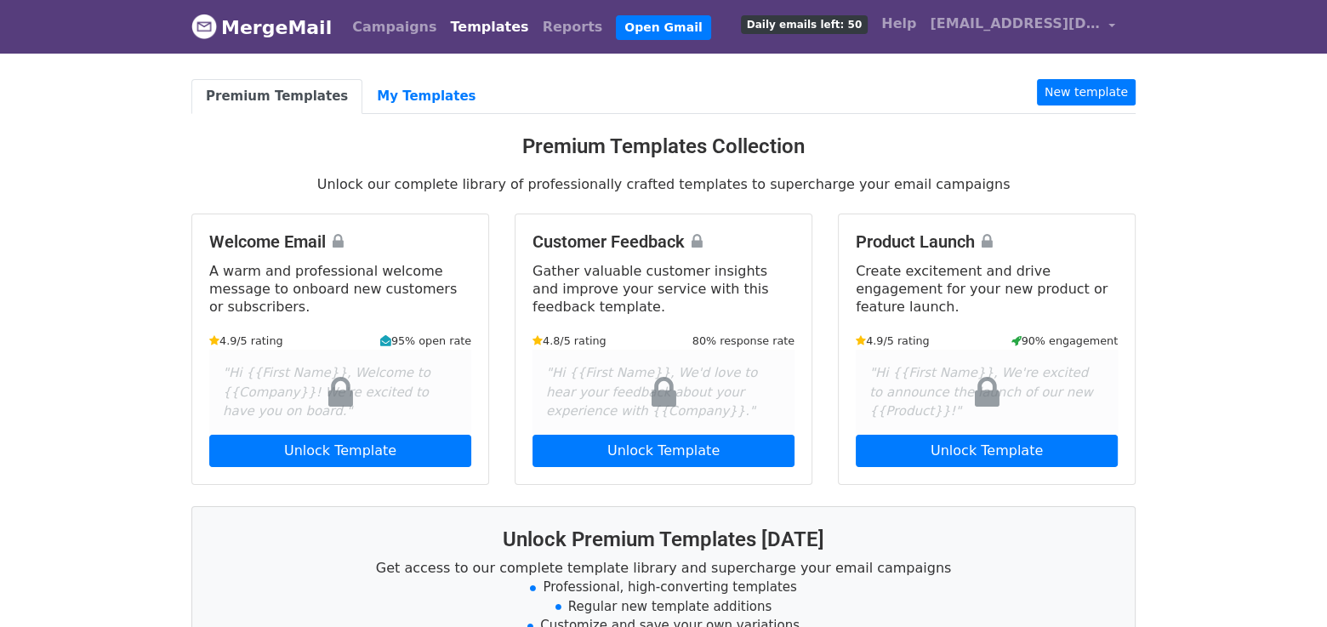
click at [104, 372] on body "MergeMail Campaigns Templates Reports Open Gmail Daily emails left: 50 Help [EM…" at bounding box center [663, 466] width 1327 height 932
click at [60, 400] on body "MergeMail Campaigns Templates Reports Open Gmail Daily emails left: 50 Help [EM…" at bounding box center [663, 466] width 1327 height 932
